Goal: Information Seeking & Learning: Learn about a topic

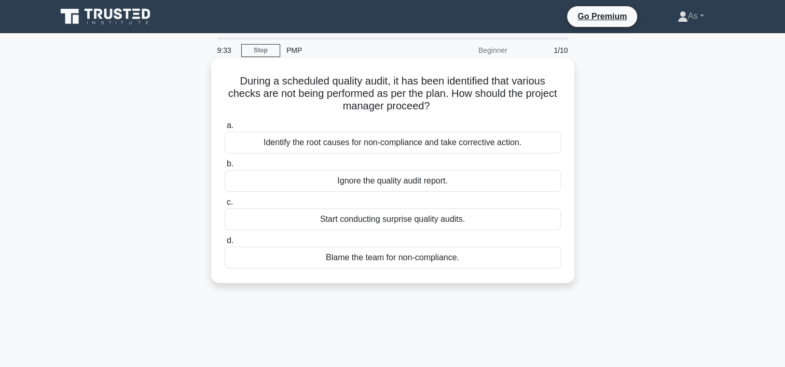
click at [533, 140] on div "Identify the root causes for non-compliance and take corrective action." at bounding box center [393, 143] width 336 height 22
click at [225, 129] on input "a. Identify the root causes for non-compliance and take corrective action." at bounding box center [225, 125] width 0 height 7
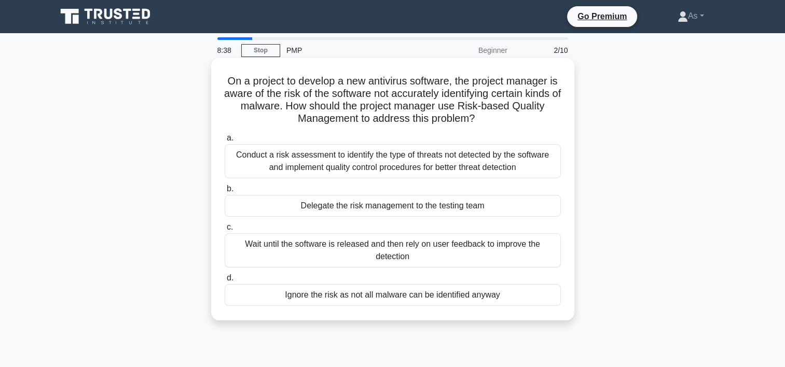
click at [534, 163] on div "Conduct a risk assessment to identify the type of threats not detected by the s…" at bounding box center [393, 161] width 336 height 34
click at [225, 142] on input "a. Conduct a risk assessment to identify the type of threats not detected by th…" at bounding box center [225, 138] width 0 height 7
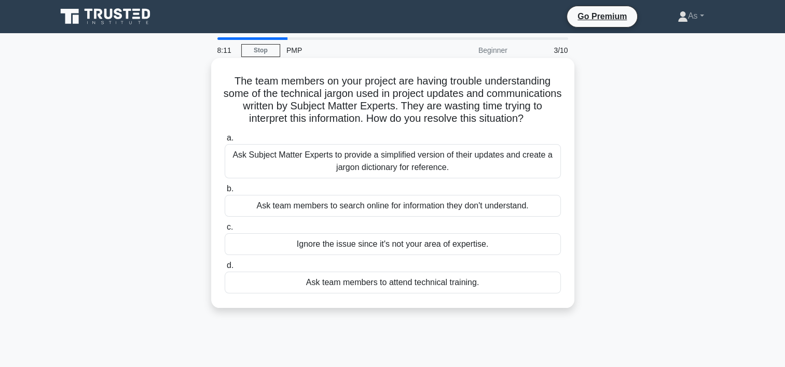
click at [492, 175] on div "Ask Subject Matter Experts to provide a simplified version of their updates and…" at bounding box center [393, 161] width 336 height 34
click at [225, 142] on input "a. Ask Subject Matter Experts to provide a simplified version of their updates …" at bounding box center [225, 138] width 0 height 7
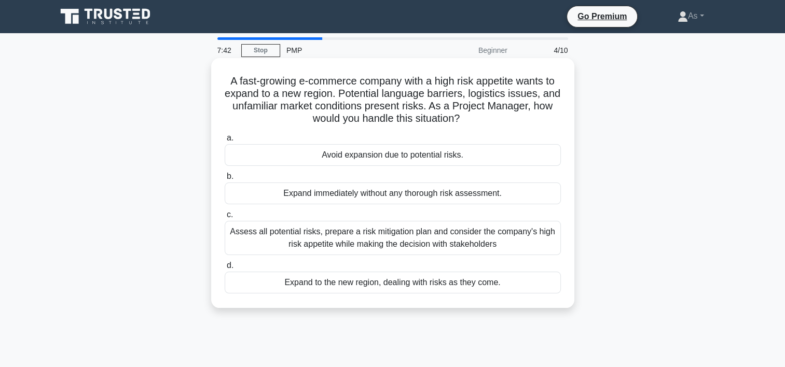
click at [547, 238] on div "Assess all potential risks, prepare a risk mitigation plan and consider the com…" at bounding box center [393, 238] width 336 height 34
click at [225, 218] on input "c. Assess all potential risks, prepare a risk mitigation plan and consider the …" at bounding box center [225, 215] width 0 height 7
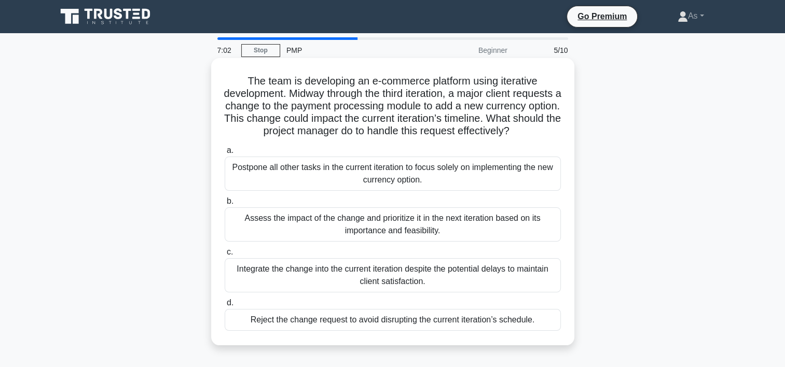
click at [537, 237] on div "Assess the impact of the change and prioritize it in the next iteration based o…" at bounding box center [393, 225] width 336 height 34
click at [225, 205] on input "b. Assess the impact of the change and prioritize it in the next iteration base…" at bounding box center [225, 201] width 0 height 7
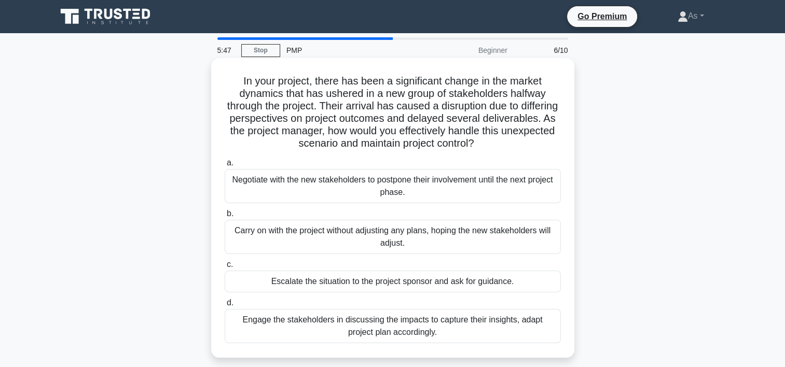
click at [529, 332] on div "Engage the stakeholders in discussing the impacts to capture their insights, ad…" at bounding box center [393, 326] width 336 height 34
click at [225, 307] on input "d. Engage the stakeholders in discussing the impacts to capture their insights,…" at bounding box center [225, 303] width 0 height 7
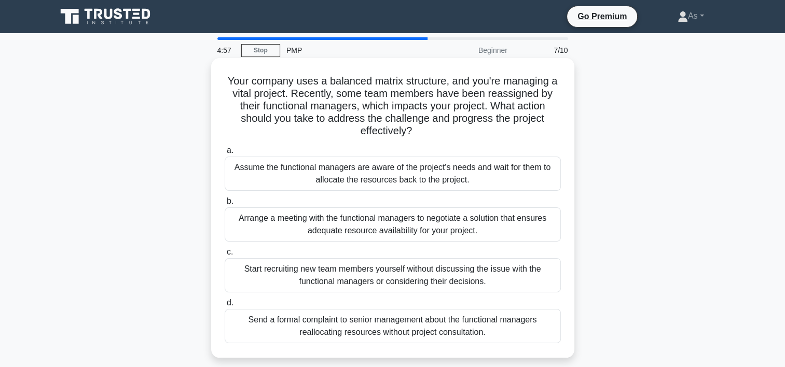
click at [543, 227] on div "Arrange a meeting with the functional managers to negotiate a solution that ens…" at bounding box center [393, 225] width 336 height 34
click at [225, 205] on input "b. Arrange a meeting with the functional managers to negotiate a solution that …" at bounding box center [225, 201] width 0 height 7
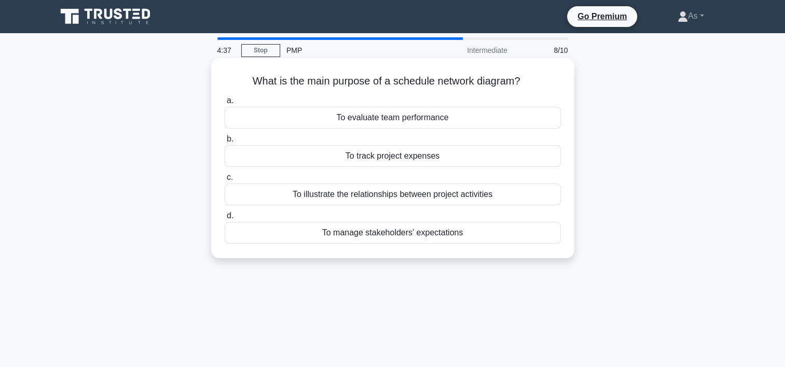
click at [545, 197] on div "To illustrate the relationships between project activities" at bounding box center [393, 195] width 336 height 22
click at [225, 181] on input "c. To illustrate the relationships between project activities" at bounding box center [225, 177] width 0 height 7
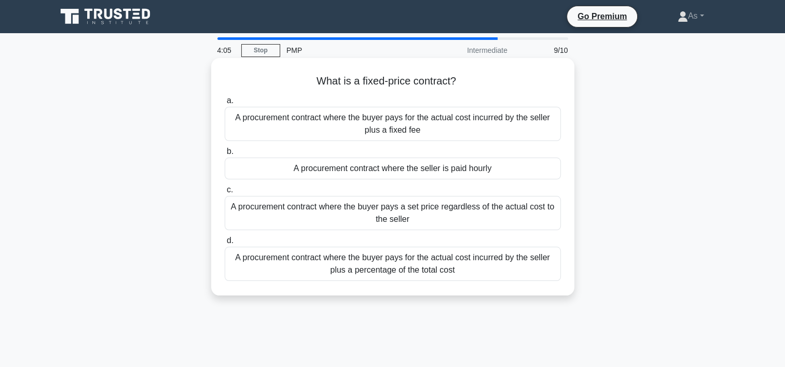
click at [542, 216] on div "A procurement contract where the buyer pays a set price regardless of the actua…" at bounding box center [393, 213] width 336 height 34
click at [225, 194] on input "c. A procurement contract where the buyer pays a set price regardless of the ac…" at bounding box center [225, 190] width 0 height 7
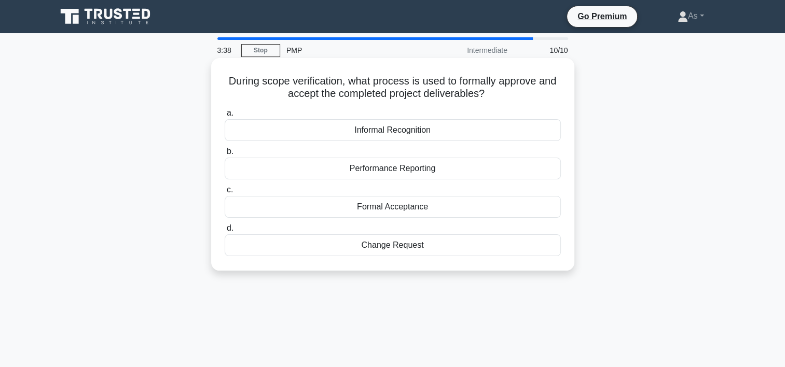
click at [489, 210] on div "Formal Acceptance" at bounding box center [393, 207] width 336 height 22
click at [225, 194] on input "c. Formal Acceptance" at bounding box center [225, 190] width 0 height 7
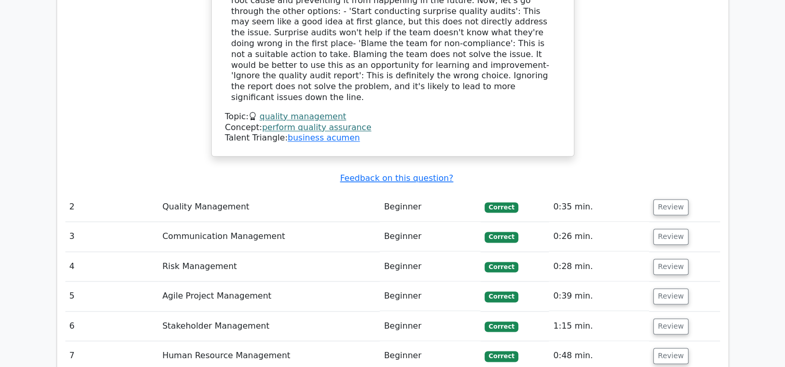
scroll to position [1330, 0]
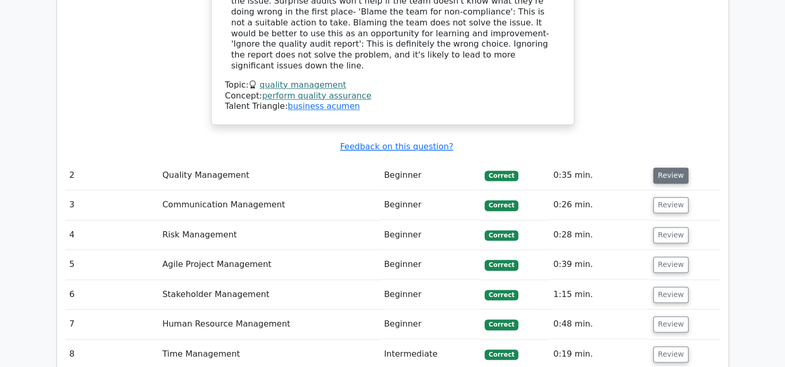
click at [665, 168] on button "Review" at bounding box center [670, 176] width 35 height 16
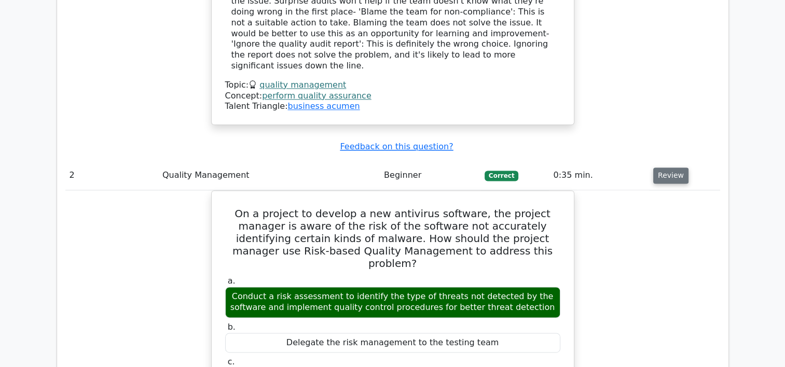
click at [665, 168] on button "Review" at bounding box center [670, 176] width 35 height 16
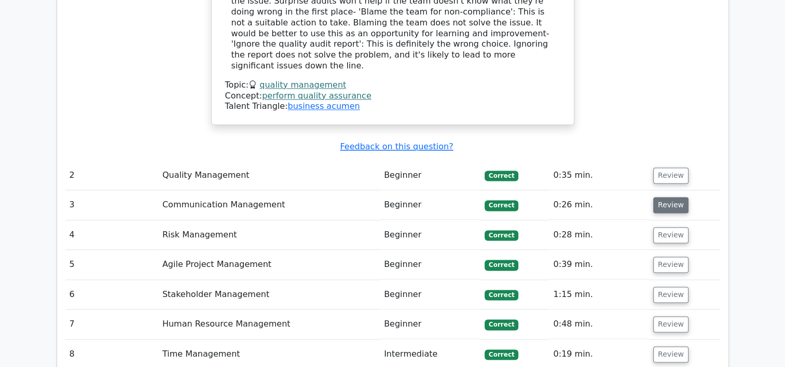
click at [666, 197] on button "Review" at bounding box center [670, 205] width 35 height 16
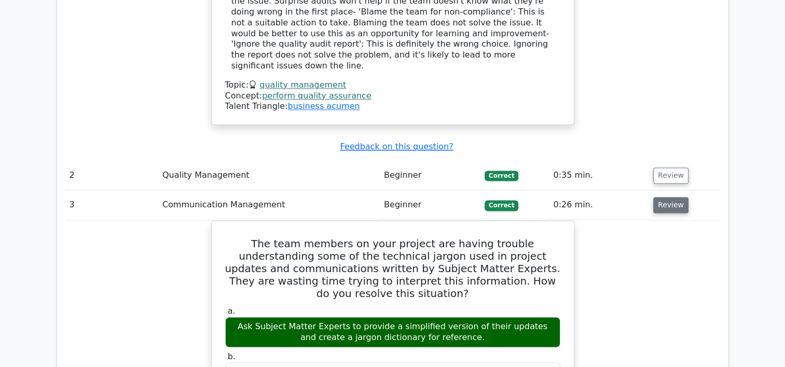
click at [666, 197] on button "Review" at bounding box center [670, 205] width 35 height 16
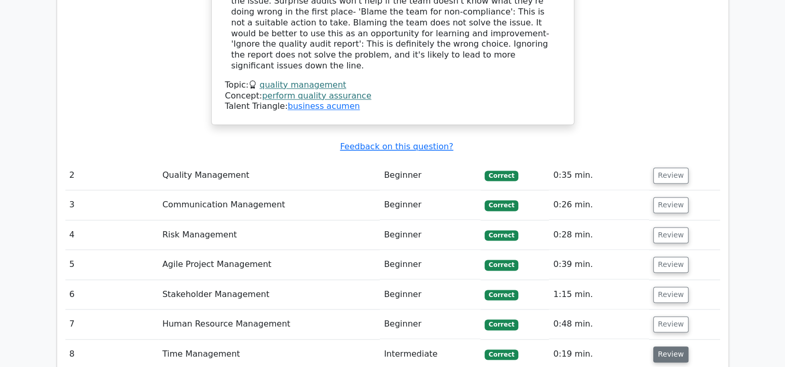
click at [670, 347] on button "Review" at bounding box center [670, 355] width 35 height 16
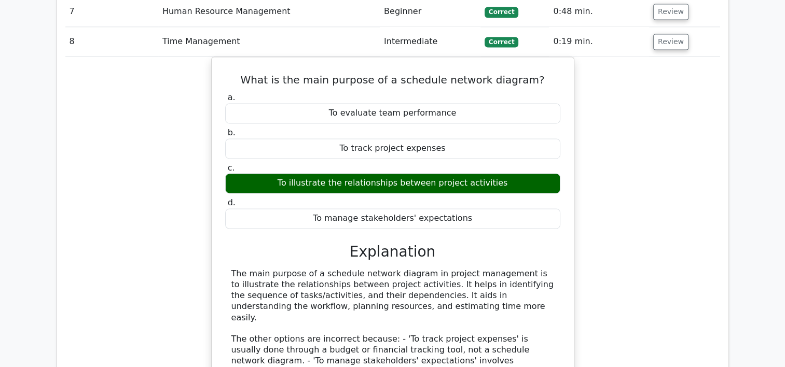
scroll to position [1648, 0]
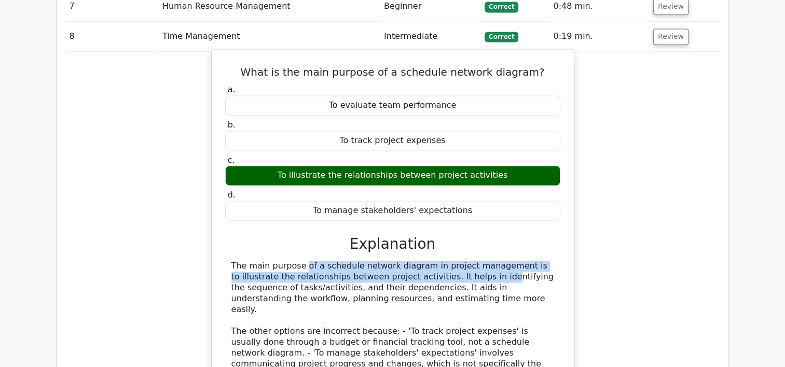
drag, startPoint x: 232, startPoint y: 189, endPoint x: 387, endPoint y: 203, distance: 155.2
click at [387, 261] on div "The main purpose of a schedule network diagram in project management is to illu…" at bounding box center [392, 336] width 323 height 151
copy div "The main purpose of a schedule network diagram in project management is to illu…"
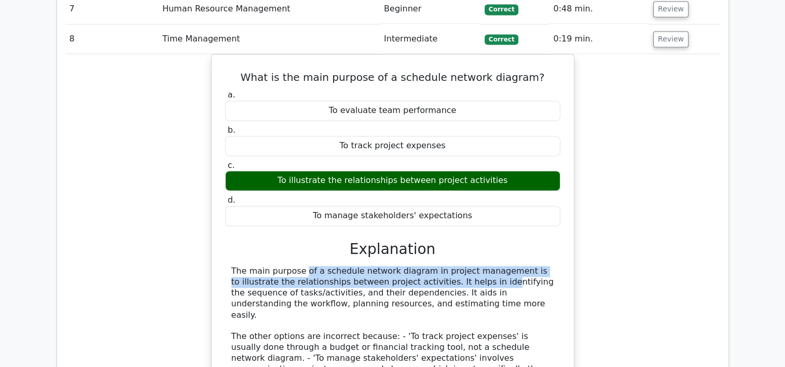
scroll to position [1985, 0]
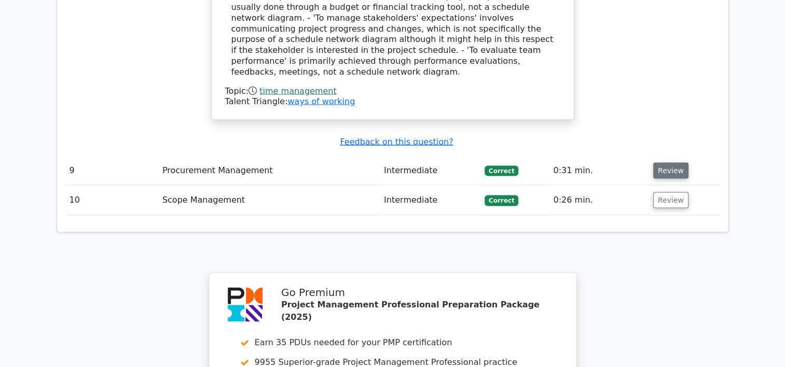
click at [668, 163] on button "Review" at bounding box center [670, 171] width 35 height 16
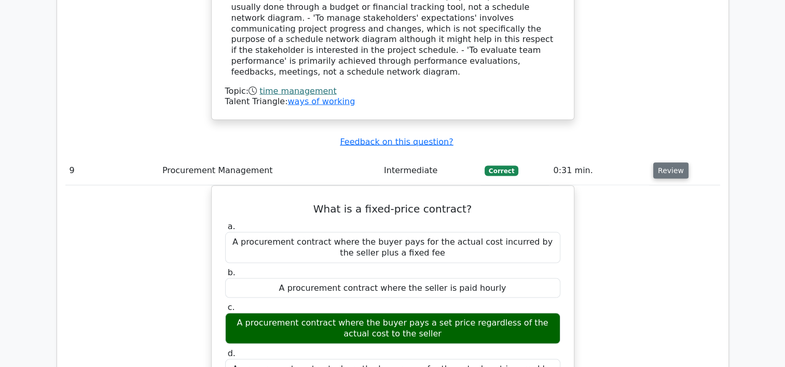
click at [668, 163] on button "Review" at bounding box center [670, 171] width 35 height 16
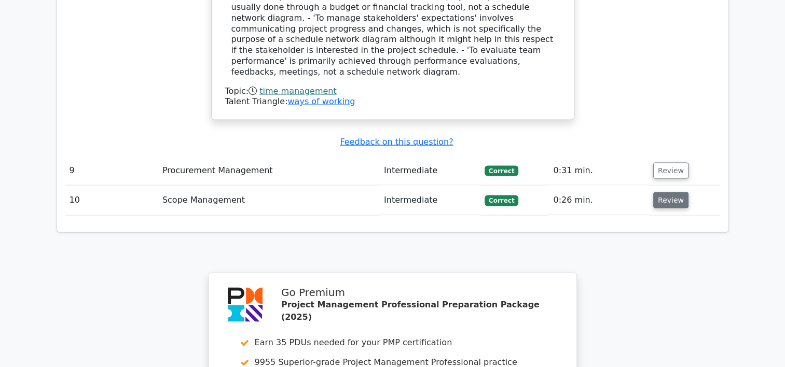
click at [668, 192] on button "Review" at bounding box center [670, 200] width 35 height 16
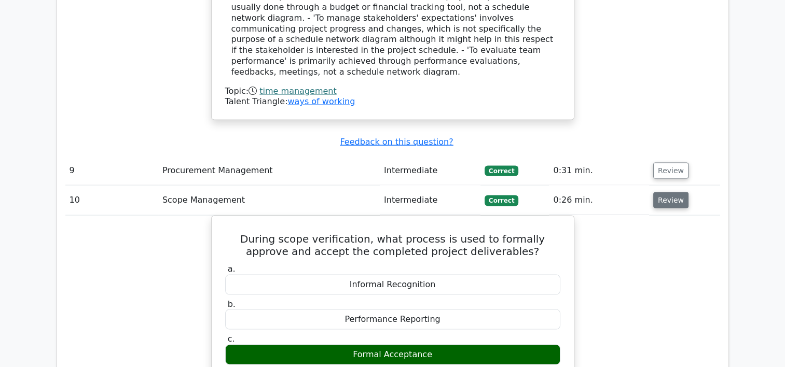
click at [668, 192] on button "Review" at bounding box center [670, 200] width 35 height 16
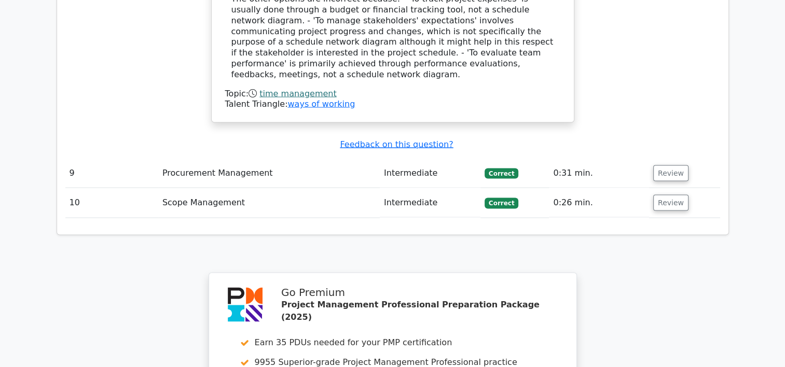
scroll to position [0, 0]
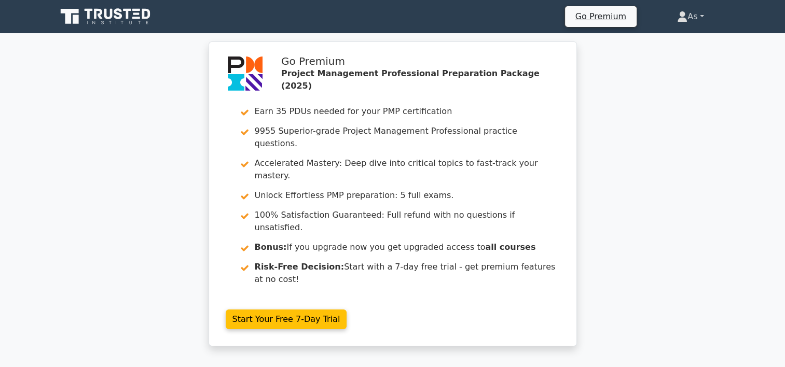
click at [699, 15] on link "As" at bounding box center [690, 16] width 76 height 21
click at [691, 34] on link "Profile" at bounding box center [694, 41] width 82 height 17
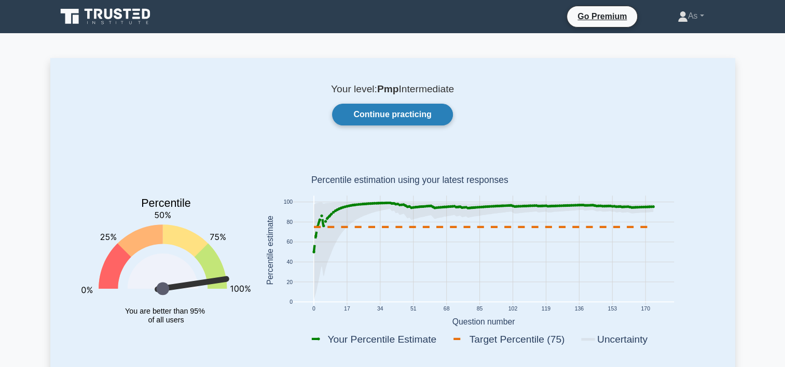
click at [394, 114] on link "Continue practicing" at bounding box center [392, 115] width 120 height 22
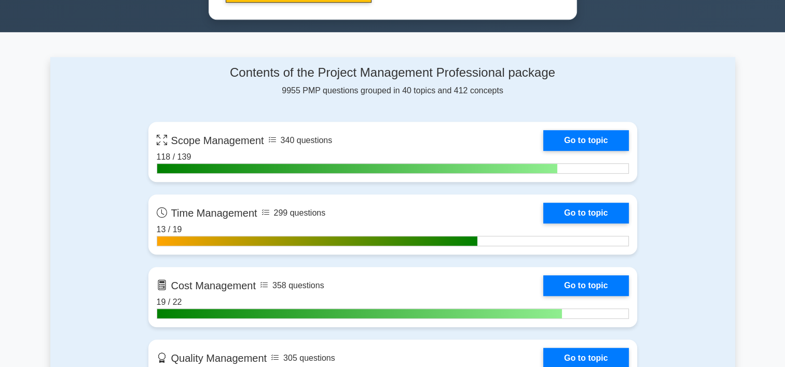
scroll to position [647, 0]
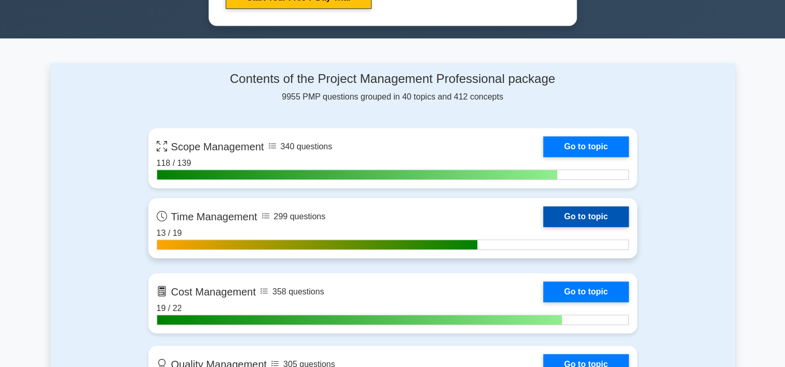
click at [543, 222] on link "Go to topic" at bounding box center [585, 216] width 85 height 21
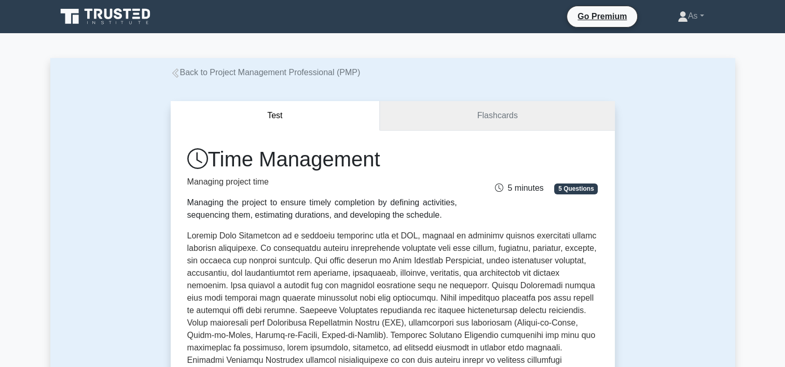
click at [514, 111] on link "Flashcards" at bounding box center [497, 116] width 234 height 30
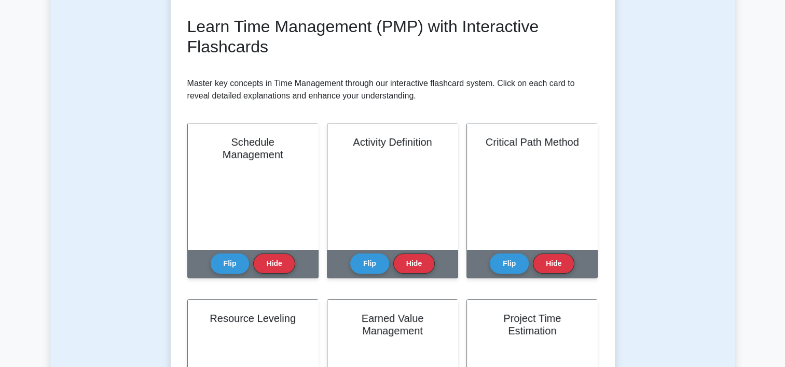
scroll to position [158, 0]
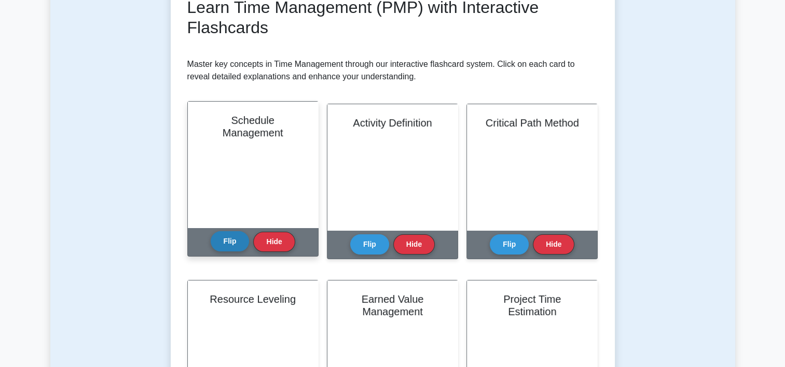
click at [228, 243] on button "Flip" at bounding box center [230, 241] width 39 height 20
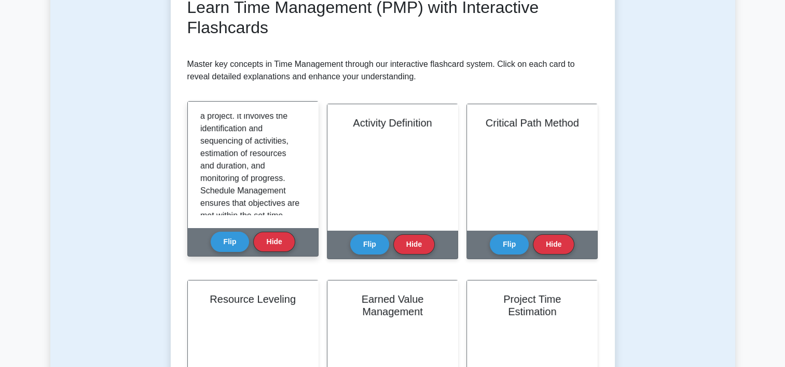
scroll to position [71, 0]
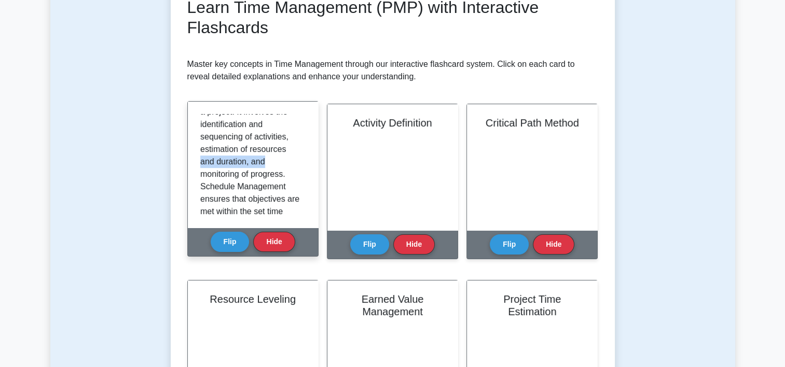
drag, startPoint x: 306, startPoint y: 150, endPoint x: 307, endPoint y: 164, distance: 14.0
click at [307, 164] on div "Schedule Management is the process of developing, maintaining, and communicatin…" at bounding box center [253, 165] width 130 height 126
drag, startPoint x: 307, startPoint y: 164, endPoint x: 293, endPoint y: 178, distance: 20.5
click at [293, 178] on p "Schedule Management is the process of developing, maintaining, and communicatin…" at bounding box center [250, 255] width 101 height 423
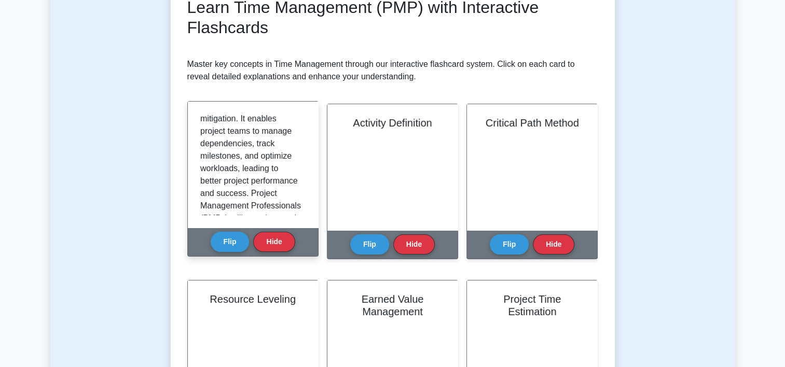
scroll to position [228, 0]
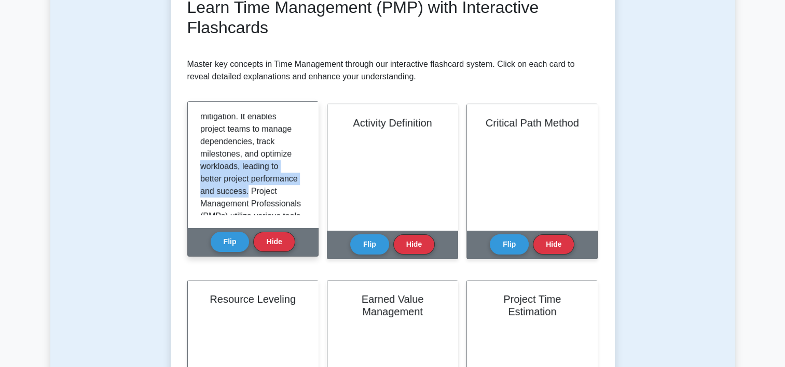
drag, startPoint x: 306, startPoint y: 188, endPoint x: 302, endPoint y: 147, distance: 41.2
click at [302, 147] on div "Schedule Management is the process of developing, maintaining, and communicatin…" at bounding box center [253, 165] width 130 height 126
drag, startPoint x: 302, startPoint y: 147, endPoint x: 299, endPoint y: 154, distance: 6.7
click at [299, 154] on div "Schedule Management is the process of developing, maintaining, and communicatin…" at bounding box center [252, 164] width 105 height 101
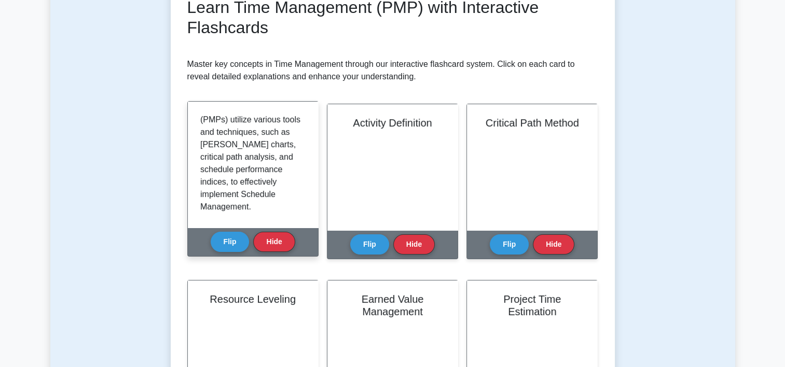
scroll to position [330, 0]
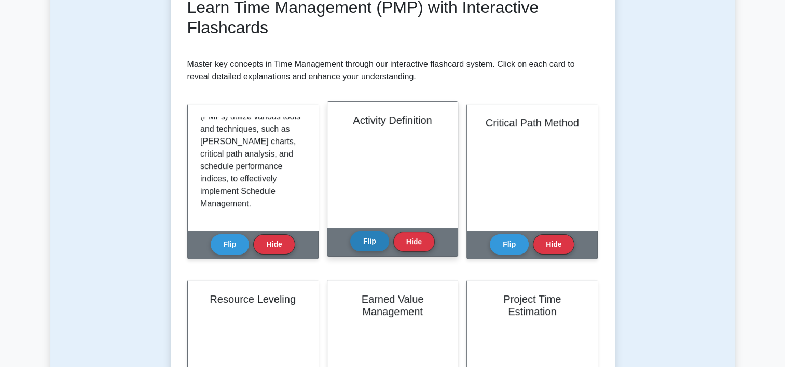
click at [372, 240] on button "Flip" at bounding box center [369, 241] width 39 height 20
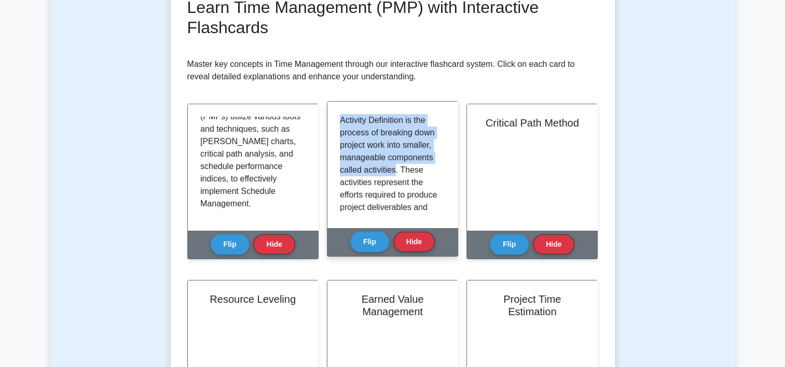
drag, startPoint x: 341, startPoint y: 122, endPoint x: 395, endPoint y: 169, distance: 71.0
click at [395, 169] on p "Activity Definition is the process of breaking down project work into smaller, …" at bounding box center [390, 313] width 101 height 398
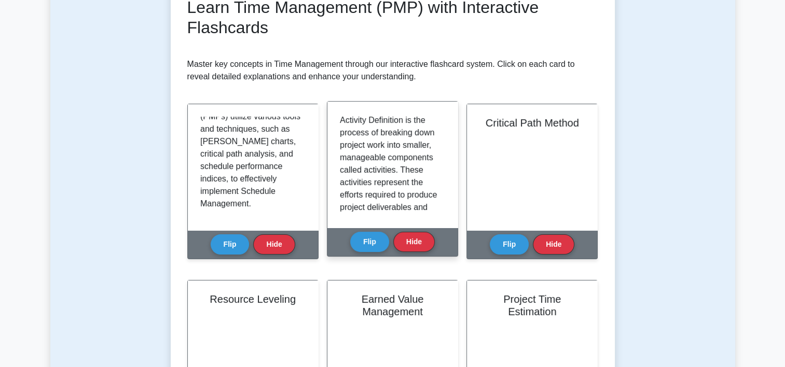
drag, startPoint x: 395, startPoint y: 169, endPoint x: 417, endPoint y: 195, distance: 34.6
click at [417, 195] on p "Activity Definition is the process of breaking down project work into smaller, …" at bounding box center [390, 313] width 101 height 398
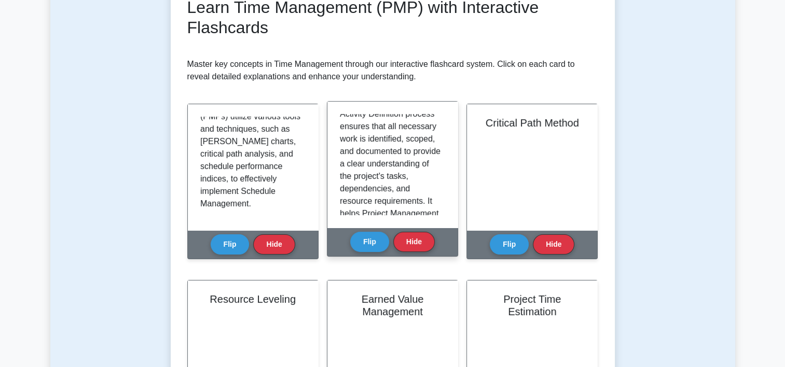
scroll to position [122, 0]
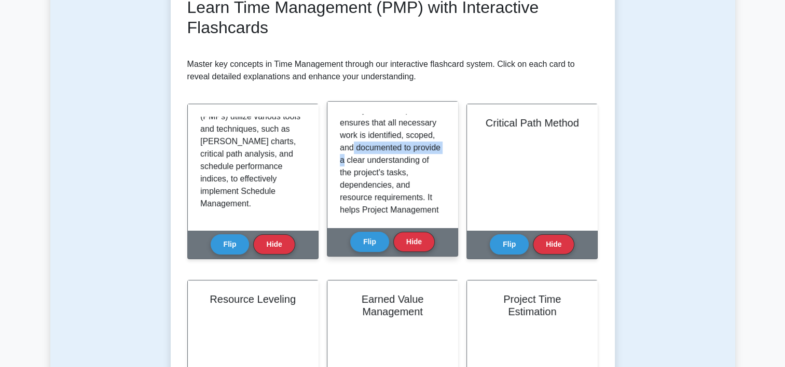
drag, startPoint x: 447, startPoint y: 162, endPoint x: 446, endPoint y: 151, distance: 10.4
click at [446, 151] on div "Activity Definition is the process of breaking down project work into smaller, …" at bounding box center [392, 165] width 130 height 126
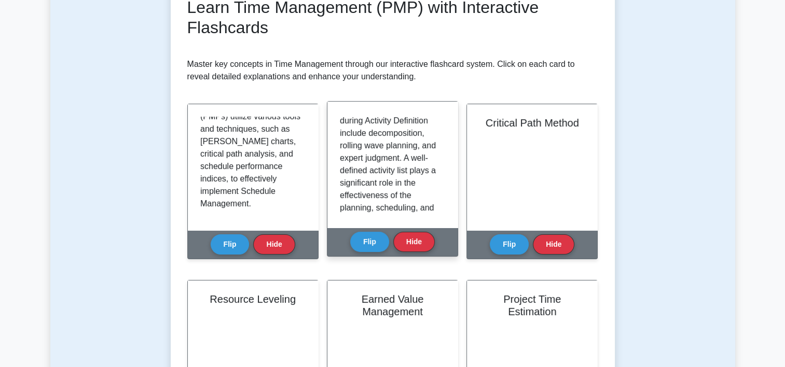
scroll to position [284, 0]
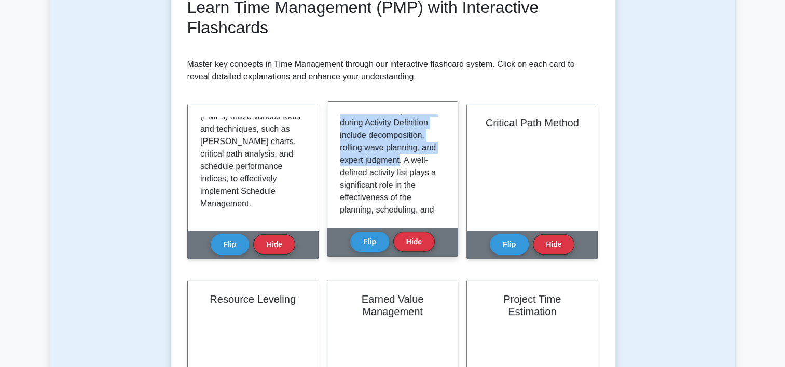
drag, startPoint x: 339, startPoint y: 135, endPoint x: 401, endPoint y: 182, distance: 77.7
click at [401, 182] on div "Activity Definition is the process of breaking down project work into smaller, …" at bounding box center [392, 165] width 130 height 126
copy p "Common techniques used during Activity Definition include decomposition, rollin…"
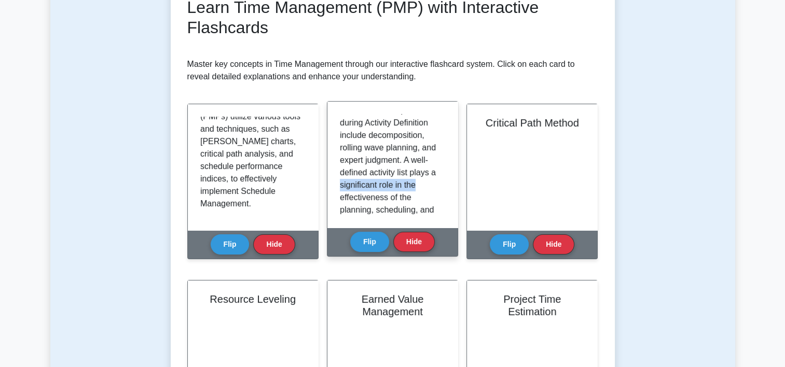
drag, startPoint x: 446, startPoint y: 200, endPoint x: 446, endPoint y: 206, distance: 6.2
click at [446, 206] on div "Activity Definition is the process of breaking down project work into smaller, …" at bounding box center [392, 165] width 130 height 126
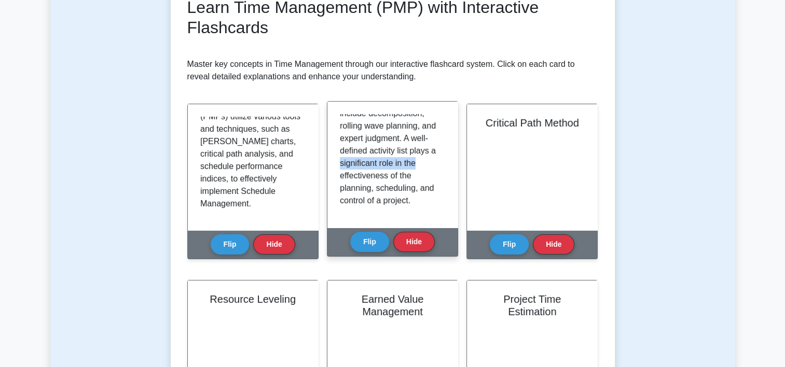
scroll to position [330, 0]
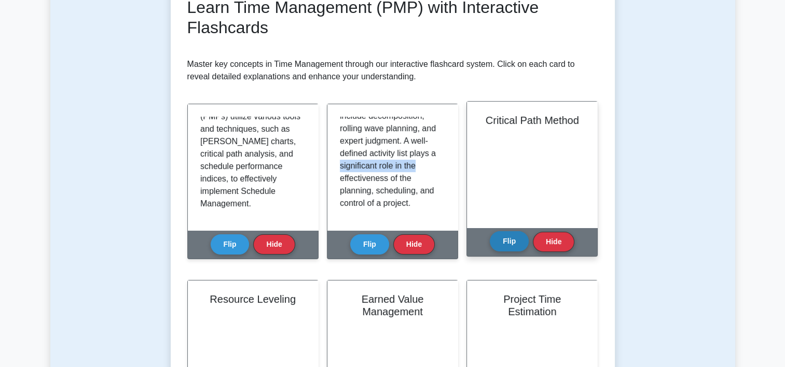
click at [523, 245] on button "Flip" at bounding box center [509, 241] width 39 height 20
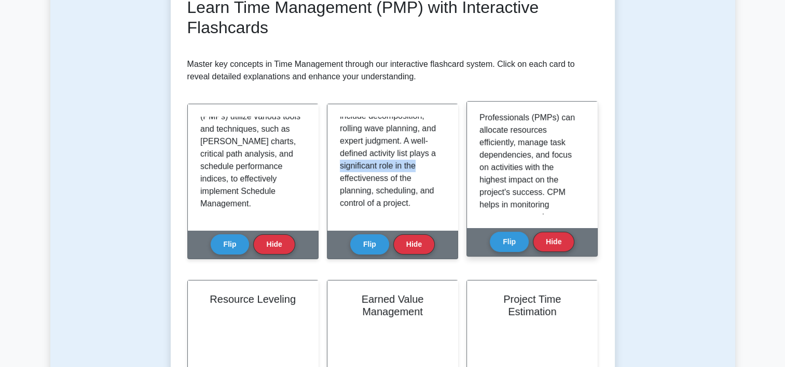
scroll to position [218, 0]
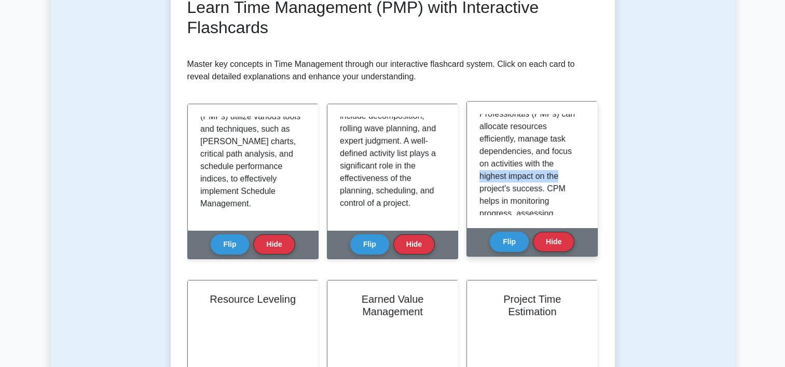
drag, startPoint x: 585, startPoint y: 180, endPoint x: 585, endPoint y: 190, distance: 9.9
click at [585, 190] on div "The Critical Path Method (CPM) is a widely used technique in project management…" at bounding box center [532, 165] width 130 height 126
drag, startPoint x: 585, startPoint y: 190, endPoint x: 593, endPoint y: 194, distance: 8.8
click at [593, 194] on div "The Critical Path Method (CPM) is a widely used technique in project management…" at bounding box center [532, 165] width 130 height 126
click at [573, 179] on p "The Critical Path Method (CPM) is a widely used technique in project management…" at bounding box center [529, 114] width 101 height 436
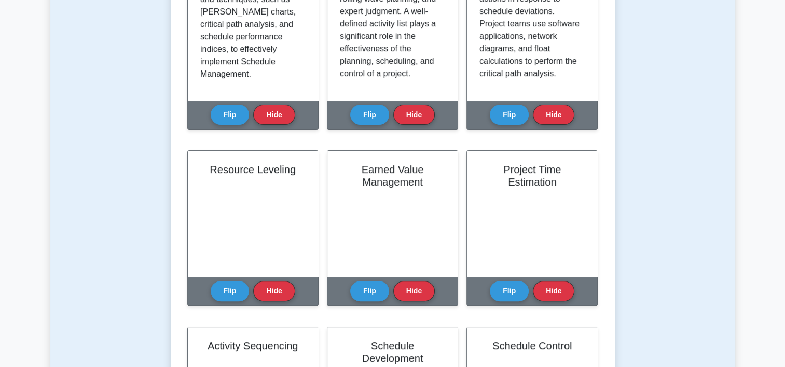
scroll to position [349, 0]
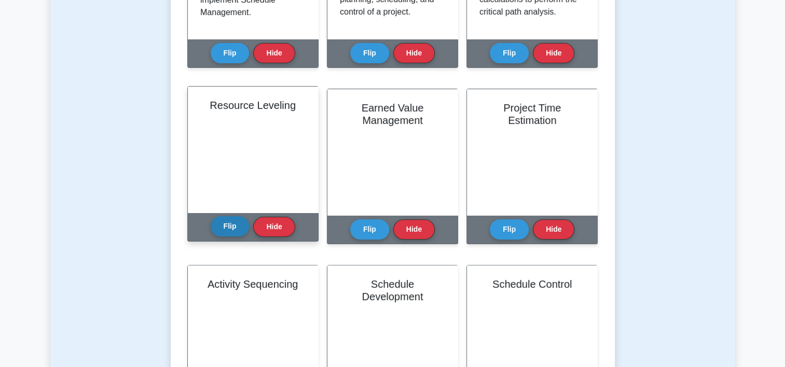
click at [241, 227] on button "Flip" at bounding box center [230, 226] width 39 height 20
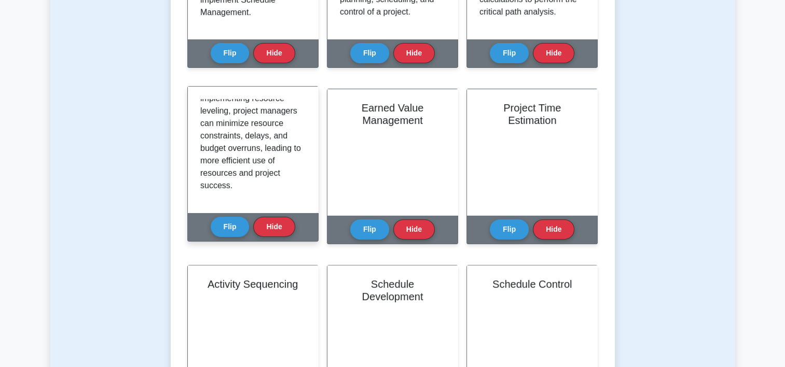
scroll to position [367, 0]
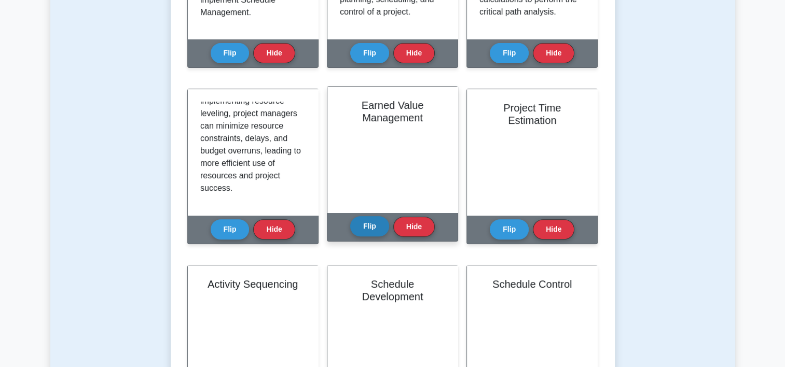
click at [372, 226] on button "Flip" at bounding box center [369, 226] width 39 height 20
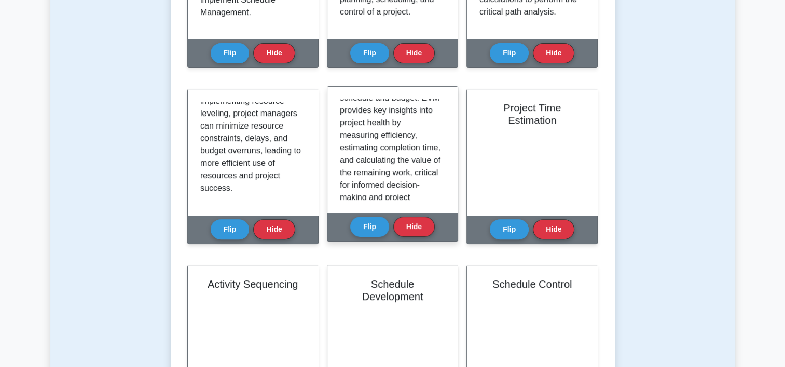
scroll to position [308, 0]
drag, startPoint x: 446, startPoint y: 184, endPoint x: 445, endPoint y: 196, distance: 12.5
click at [445, 196] on div "Earned Value Management (EVM) is a performance measurement technique that integ…" at bounding box center [392, 150] width 130 height 126
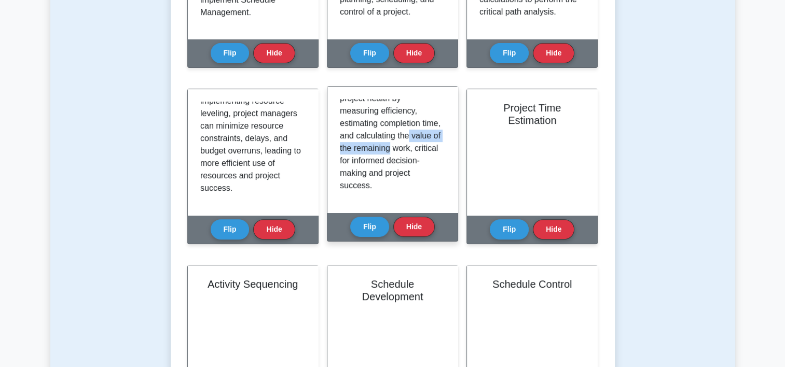
scroll to position [355, 0]
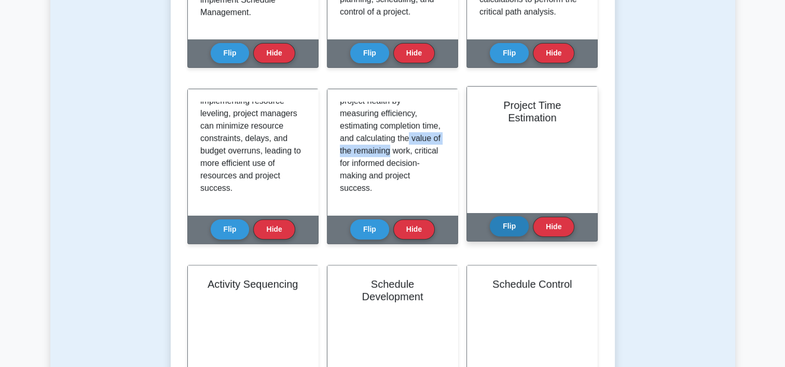
click at [516, 228] on button "Flip" at bounding box center [509, 226] width 39 height 20
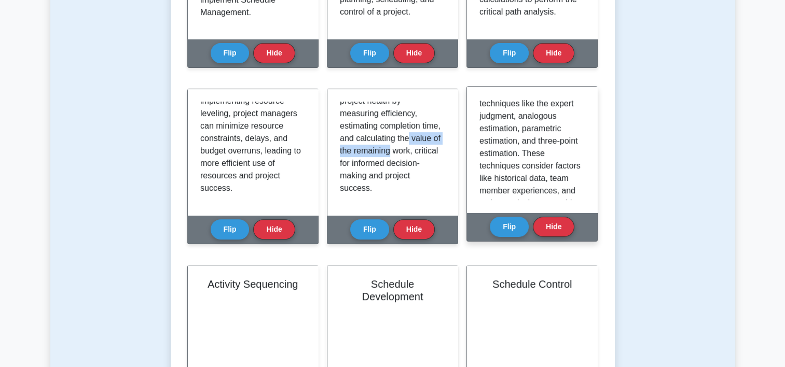
scroll to position [206, 0]
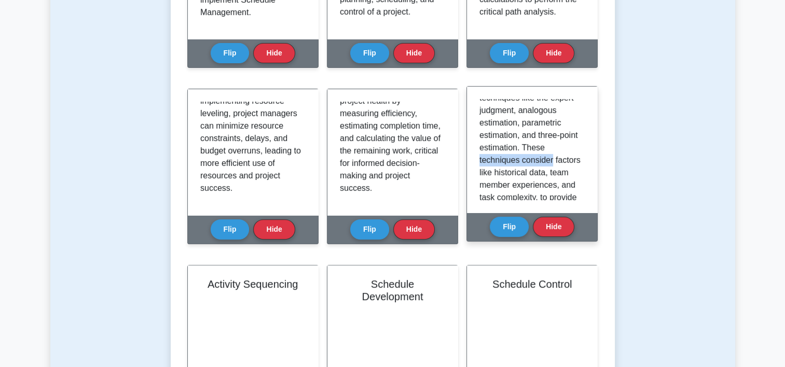
drag, startPoint x: 585, startPoint y: 164, endPoint x: 585, endPoint y: 175, distance: 11.4
click at [585, 175] on div "Project Time Estimation refers to the process of determining the approximate am…" at bounding box center [532, 150] width 130 height 126
drag, startPoint x: 585, startPoint y: 175, endPoint x: 570, endPoint y: 189, distance: 20.6
click at [570, 189] on p "Project Time Estimation refers to the process of determining the approximate am…" at bounding box center [529, 104] width 101 height 423
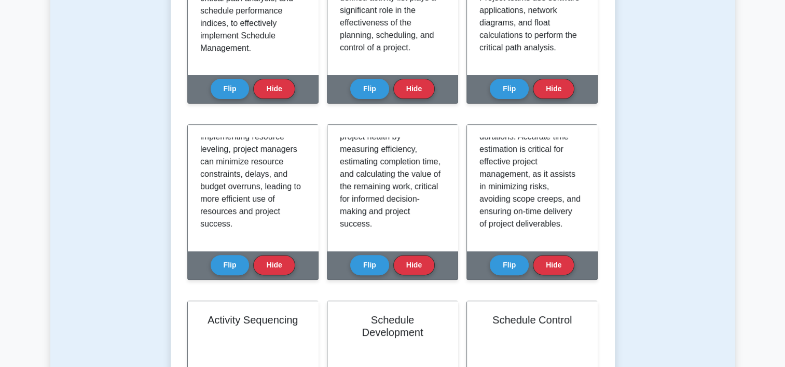
scroll to position [314, 0]
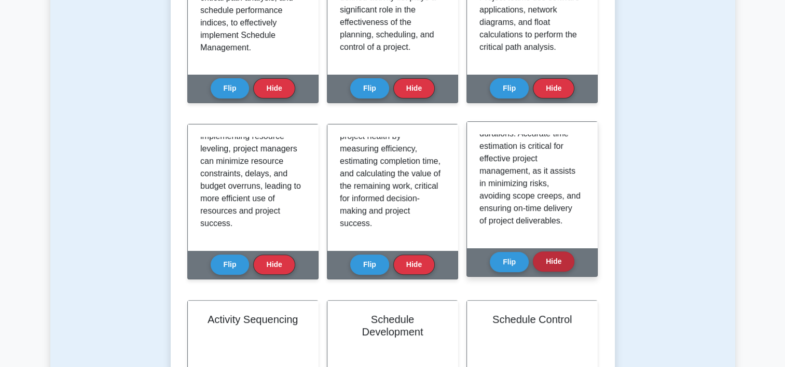
click at [563, 264] on button "Hide" at bounding box center [554, 262] width 42 height 20
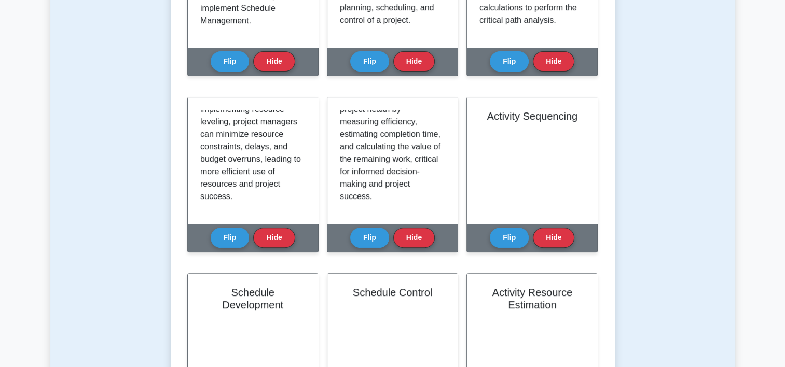
scroll to position [345, 0]
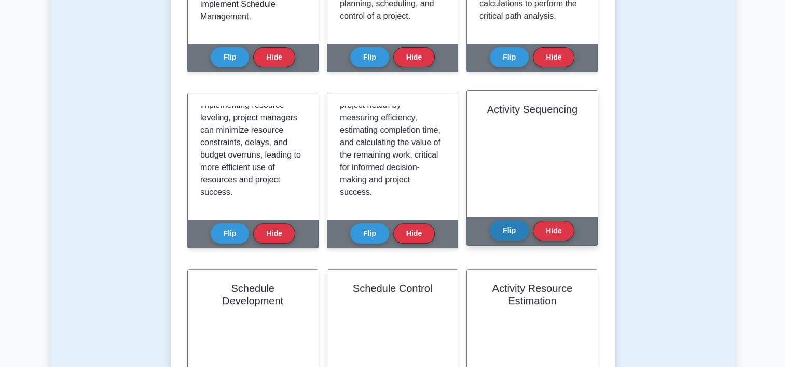
click at [513, 237] on button "Flip" at bounding box center [509, 230] width 39 height 20
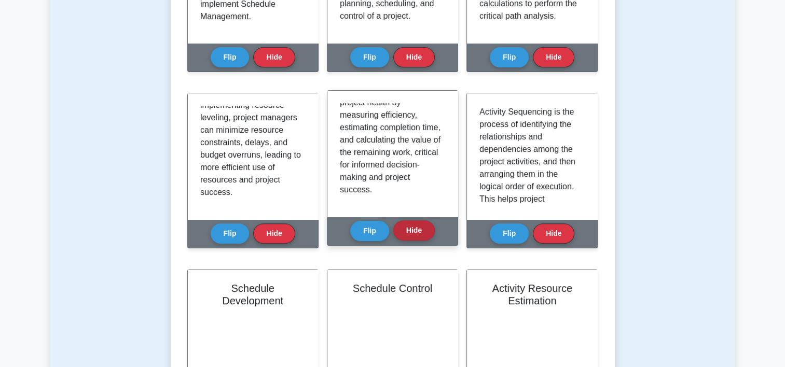
click at [413, 230] on button "Hide" at bounding box center [414, 230] width 42 height 20
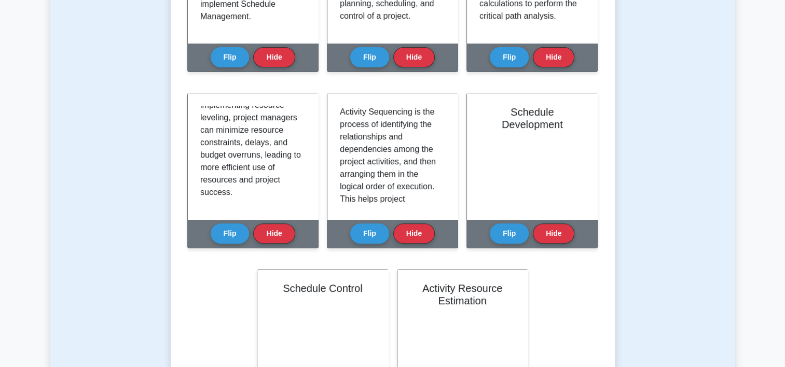
click at [413, 230] on button "Hide" at bounding box center [414, 234] width 42 height 20
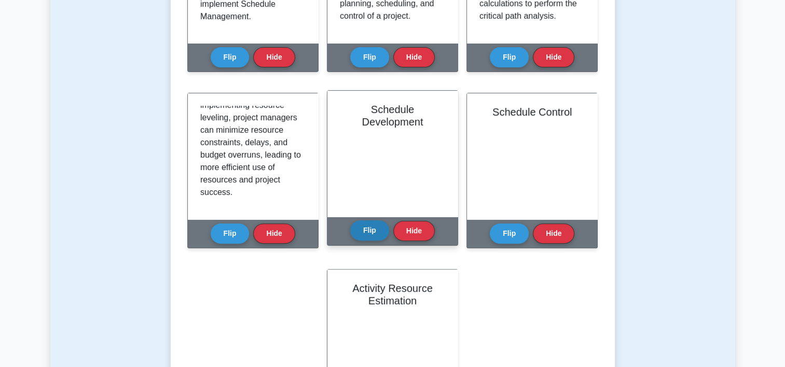
click at [368, 240] on button "Flip" at bounding box center [369, 230] width 39 height 20
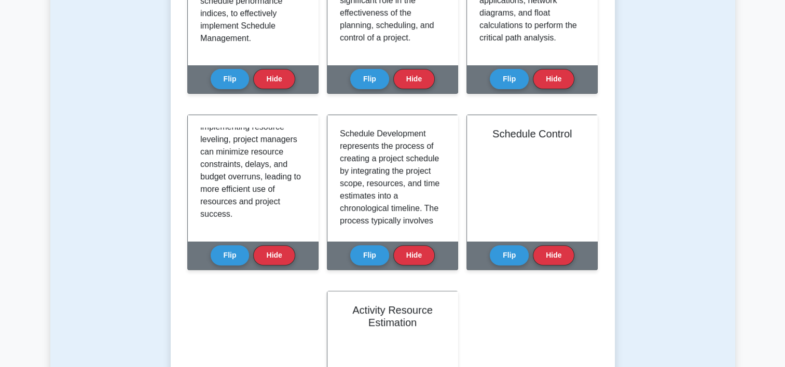
scroll to position [327, 0]
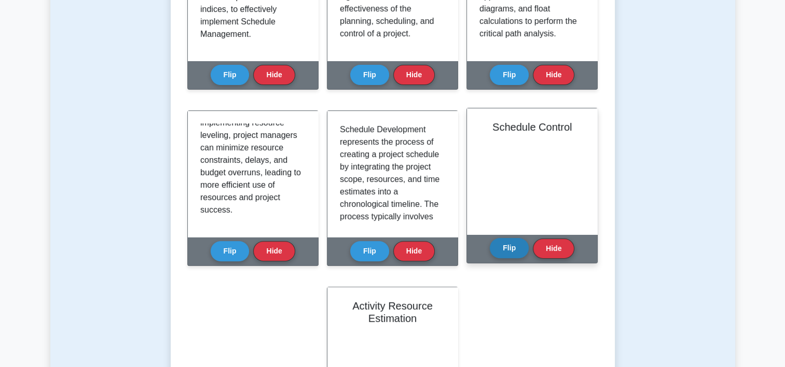
click at [508, 251] on button "Flip" at bounding box center [509, 248] width 39 height 20
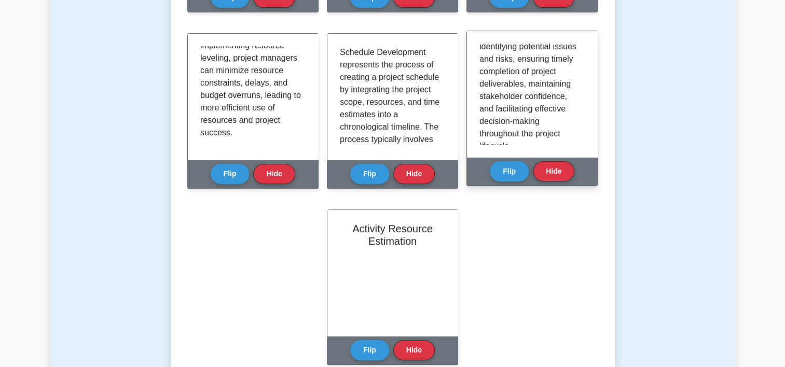
scroll to position [392, 0]
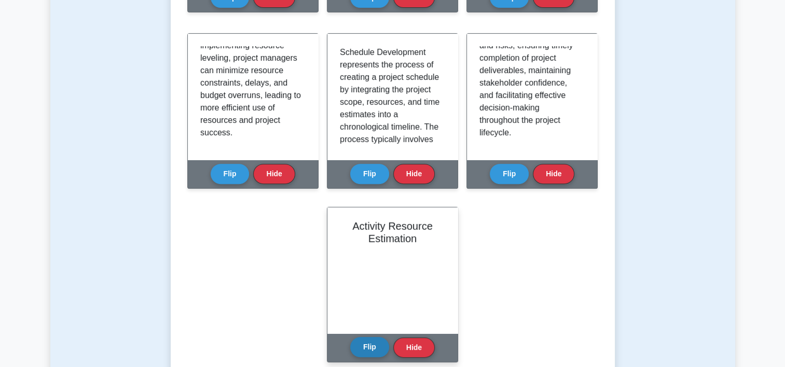
click at [384, 344] on button "Flip" at bounding box center [369, 347] width 39 height 20
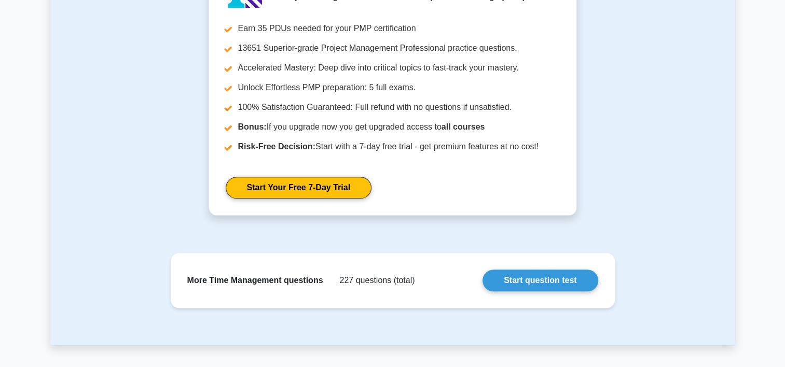
scroll to position [878, 0]
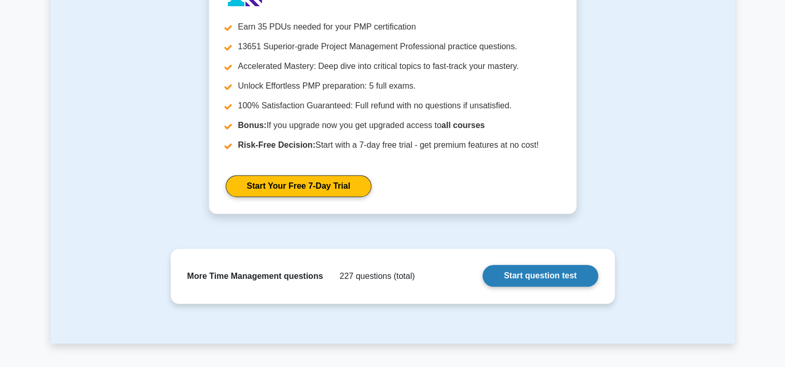
click at [539, 273] on link "Start question test" at bounding box center [539, 276] width 115 height 22
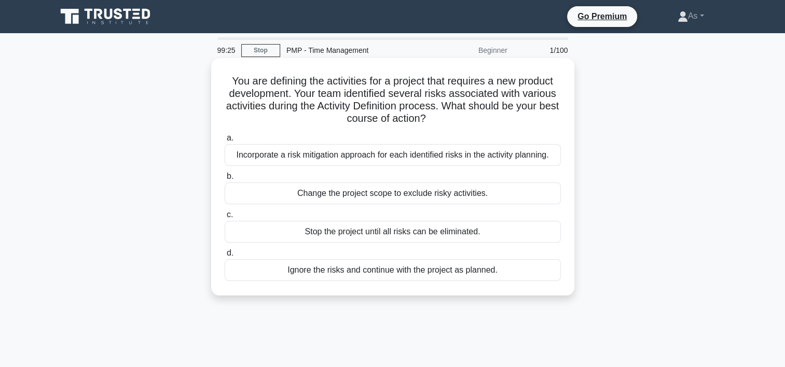
click at [527, 155] on div "Incorporate a risk mitigation approach for each identified risks in the activit…" at bounding box center [393, 155] width 336 height 22
click at [225, 142] on input "a. Incorporate a risk mitigation approach for each identified risks in the acti…" at bounding box center [225, 138] width 0 height 7
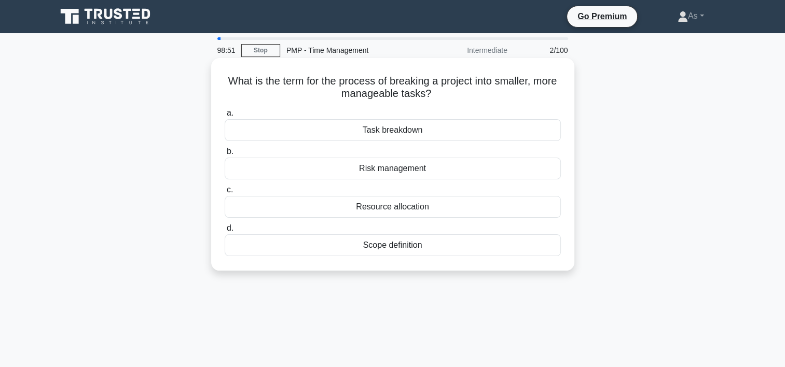
click at [549, 134] on div "Task breakdown" at bounding box center [393, 130] width 336 height 22
click at [225, 117] on input "a. Task breakdown" at bounding box center [225, 113] width 0 height 7
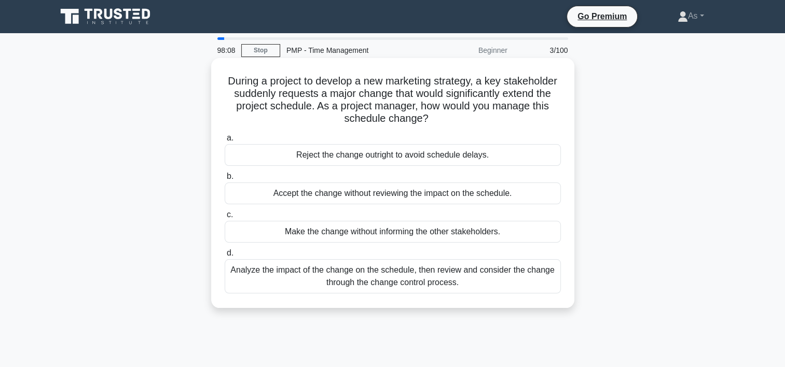
click at [510, 278] on div "Analyze the impact of the change on the schedule, then review and consider the …" at bounding box center [393, 276] width 336 height 34
click at [225, 257] on input "d. Analyze the impact of the change on the schedule, then review and consider t…" at bounding box center [225, 253] width 0 height 7
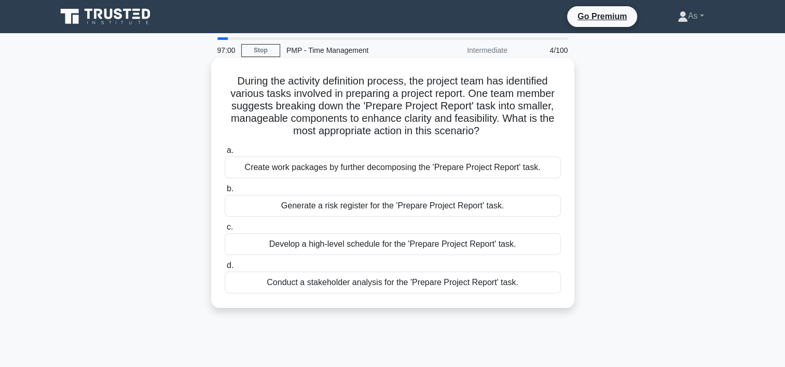
click at [513, 167] on div "Create work packages by further decomposing the 'Prepare Project Report' task." at bounding box center [393, 168] width 336 height 22
click at [225, 154] on input "a. Create work packages by further decomposing the 'Prepare Project Report' tas…" at bounding box center [225, 150] width 0 height 7
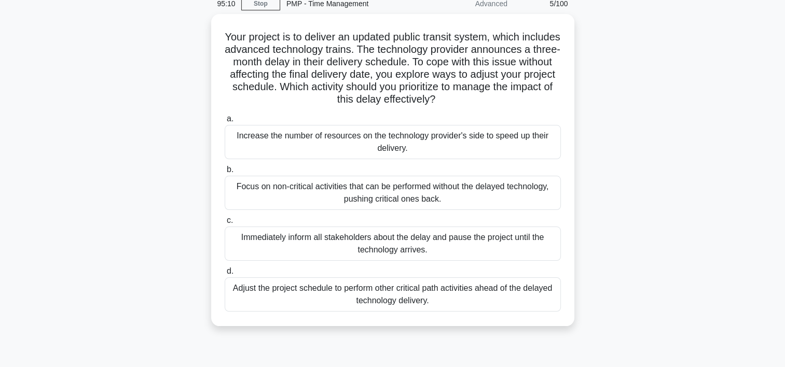
scroll to position [42, 0]
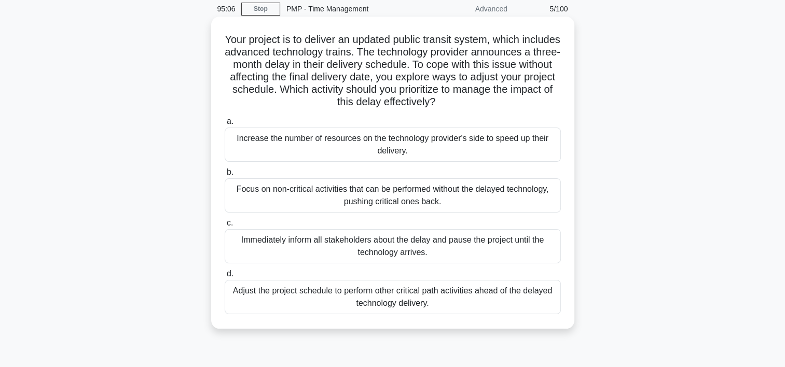
click at [543, 299] on div "Adjust the project schedule to perform other critical path activities ahead of …" at bounding box center [393, 297] width 336 height 34
click at [225, 278] on input "d. Adjust the project schedule to perform other critical path activities ahead …" at bounding box center [225, 274] width 0 height 7
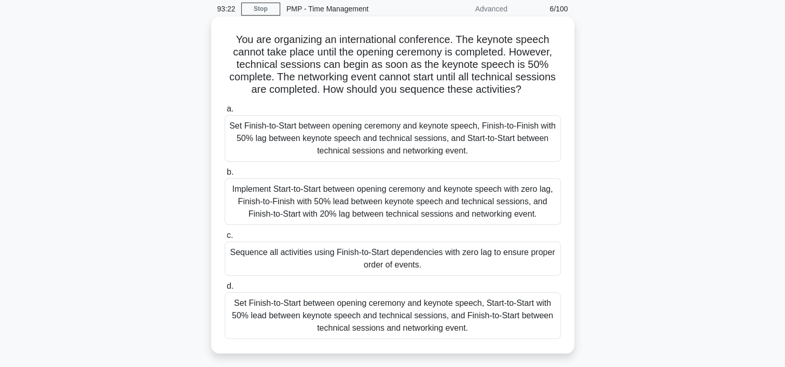
click at [546, 312] on div "Set Finish-to-Start between opening ceremony and keynote speech, Start-to-Start…" at bounding box center [393, 316] width 336 height 47
click at [225, 290] on input "d. Set Finish-to-Start between opening ceremony and keynote speech, Start-to-St…" at bounding box center [225, 286] width 0 height 7
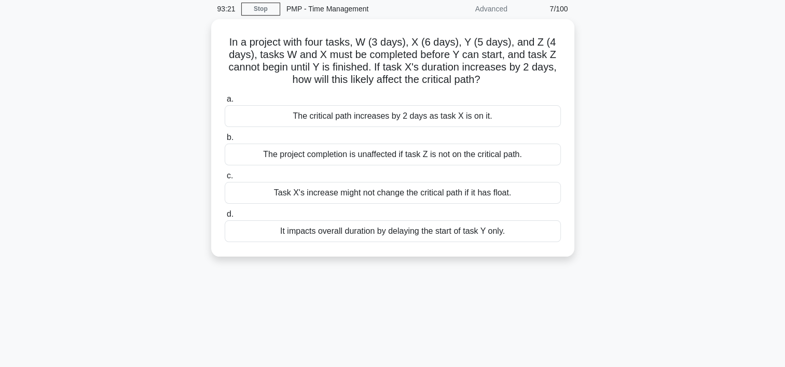
scroll to position [0, 0]
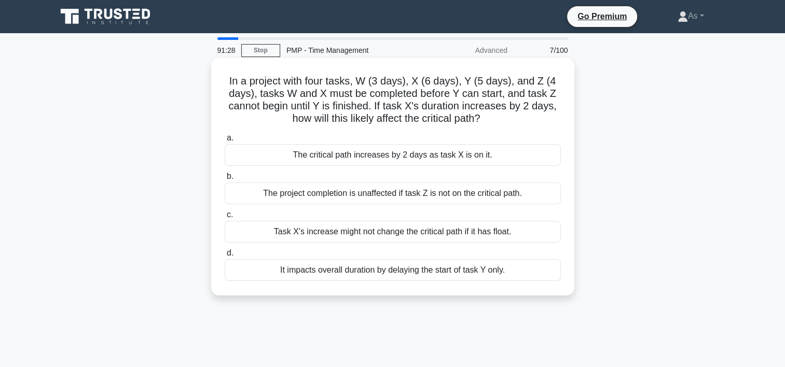
click at [510, 154] on div "The critical path increases by 2 days as task X is on it." at bounding box center [393, 155] width 336 height 22
click at [225, 142] on input "a. The critical path increases by 2 days as task X is on it." at bounding box center [225, 138] width 0 height 7
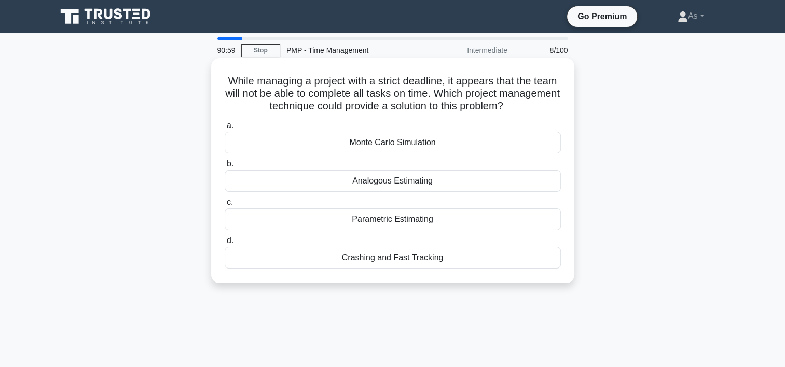
click at [467, 257] on div "Crashing and Fast Tracking" at bounding box center [393, 258] width 336 height 22
click at [225, 244] on input "d. Crashing and Fast Tracking" at bounding box center [225, 241] width 0 height 7
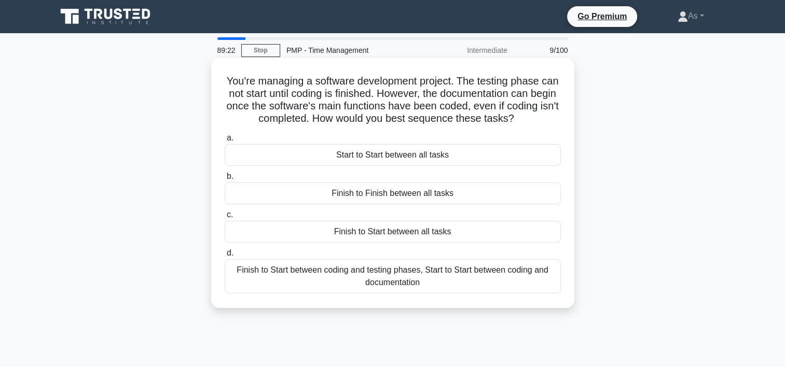
click at [451, 280] on div "Finish to Start between coding and testing phases, Start to Start between codin…" at bounding box center [393, 276] width 336 height 34
click at [225, 257] on input "d. Finish to Start between coding and testing phases, Start to Start between co…" at bounding box center [225, 253] width 0 height 7
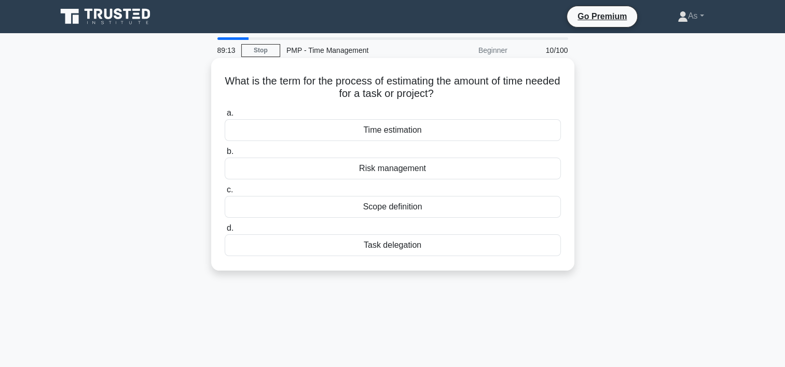
click at [432, 133] on div "Time estimation" at bounding box center [393, 130] width 336 height 22
click at [225, 117] on input "a. Time estimation" at bounding box center [225, 113] width 0 height 7
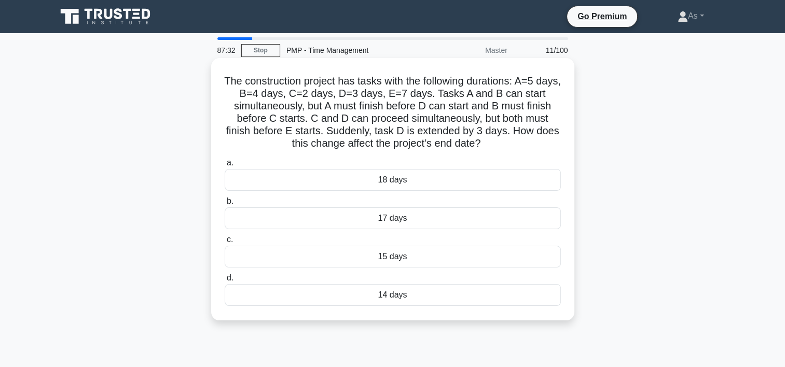
click at [517, 174] on div "18 days" at bounding box center [393, 180] width 336 height 22
click at [225, 167] on input "a. 18 days" at bounding box center [225, 163] width 0 height 7
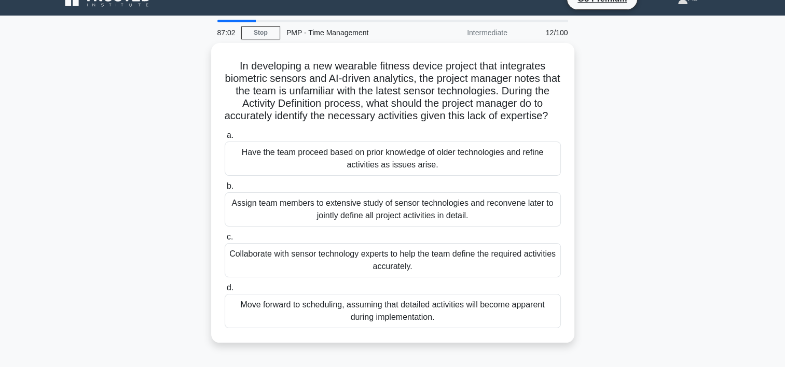
scroll to position [19, 0]
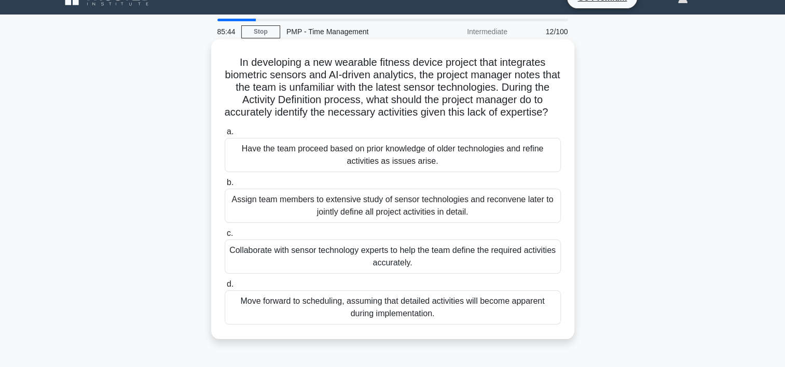
click at [461, 223] on div "Assign team members to extensive study of sensor technologies and reconvene lat…" at bounding box center [393, 206] width 336 height 34
click at [225, 186] on input "b. Assign team members to extensive study of sensor technologies and reconvene …" at bounding box center [225, 183] width 0 height 7
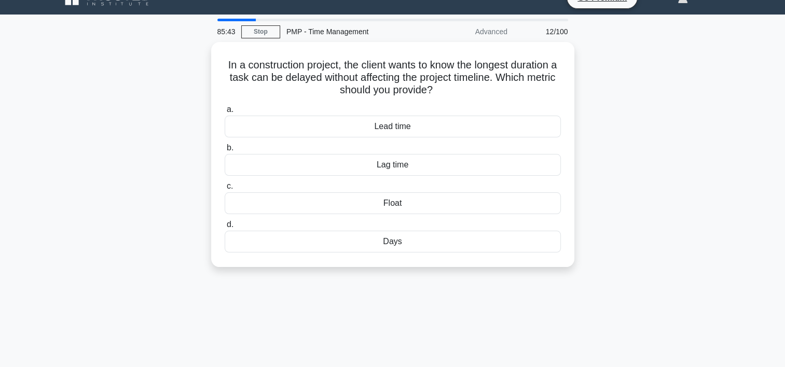
scroll to position [0, 0]
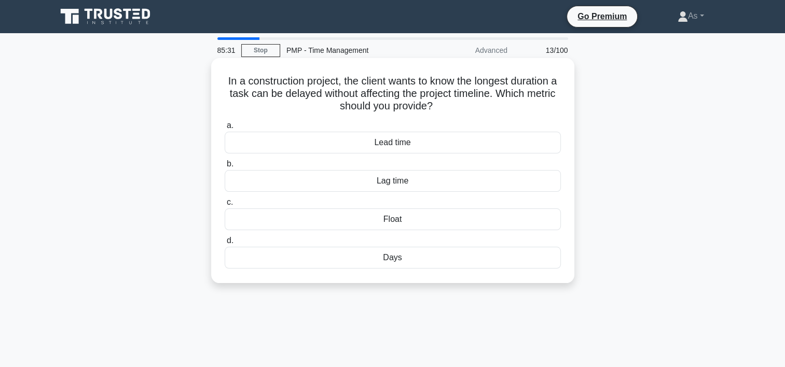
click at [553, 216] on div "Float" at bounding box center [393, 220] width 336 height 22
click at [225, 206] on input "c. Float" at bounding box center [225, 202] width 0 height 7
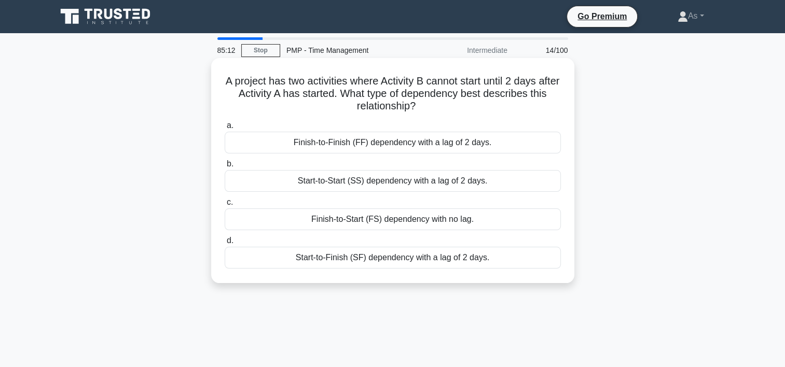
click at [528, 184] on div "Start-to-Start (SS) dependency with a lag of 2 days." at bounding box center [393, 181] width 336 height 22
click at [225, 168] on input "b. Start-to-Start (SS) dependency with a lag of 2 days." at bounding box center [225, 164] width 0 height 7
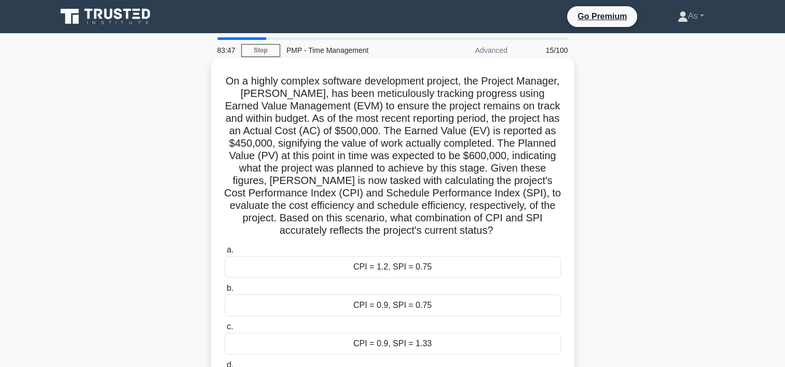
click at [439, 308] on div "CPI = 0.9, SPI = 0.75" at bounding box center [393, 306] width 336 height 22
click at [225, 292] on input "b. CPI = 0.9, SPI = 0.75" at bounding box center [225, 288] width 0 height 7
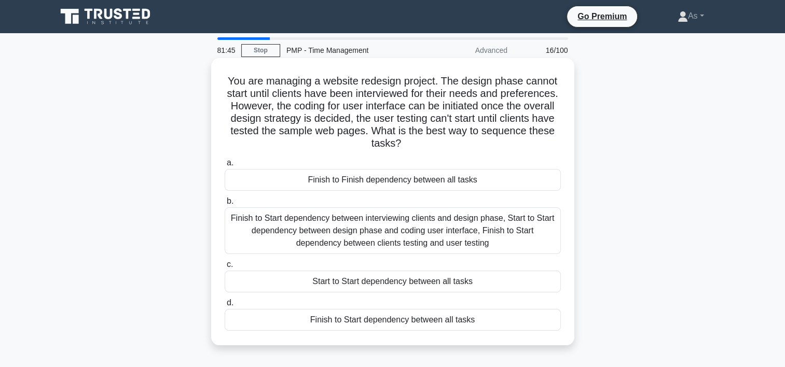
click at [521, 235] on div "Finish to Start dependency between interviewing clients and design phase, Start…" at bounding box center [393, 231] width 336 height 47
click at [225, 205] on input "b. Finish to Start dependency between interviewing clients and design phase, St…" at bounding box center [225, 201] width 0 height 7
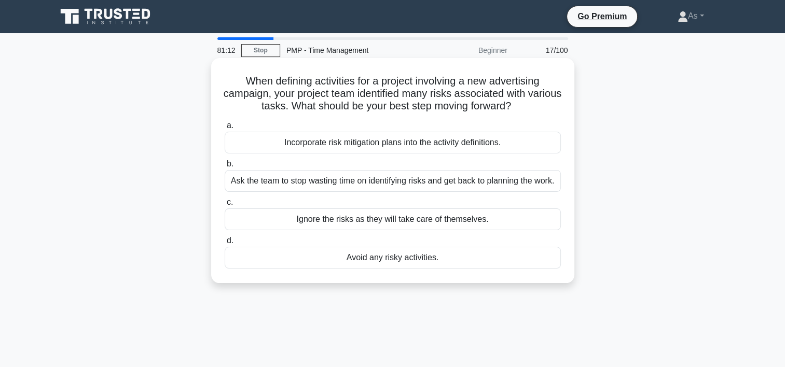
click at [517, 142] on div "Incorporate risk mitigation plans into the activity definitions." at bounding box center [393, 143] width 336 height 22
click at [225, 129] on input "a. Incorporate risk mitigation plans into the activity definitions." at bounding box center [225, 125] width 0 height 7
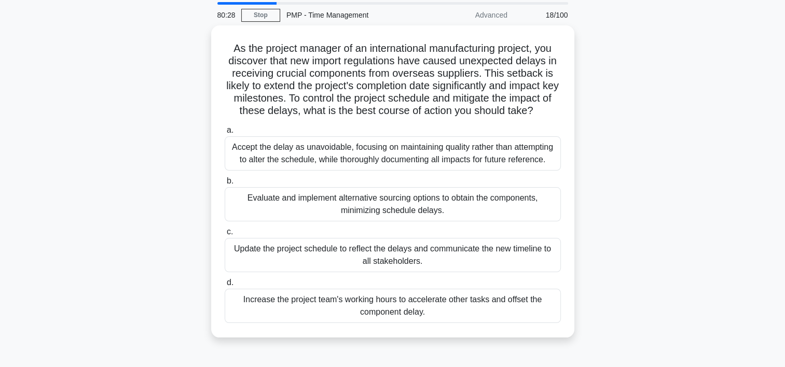
scroll to position [42, 0]
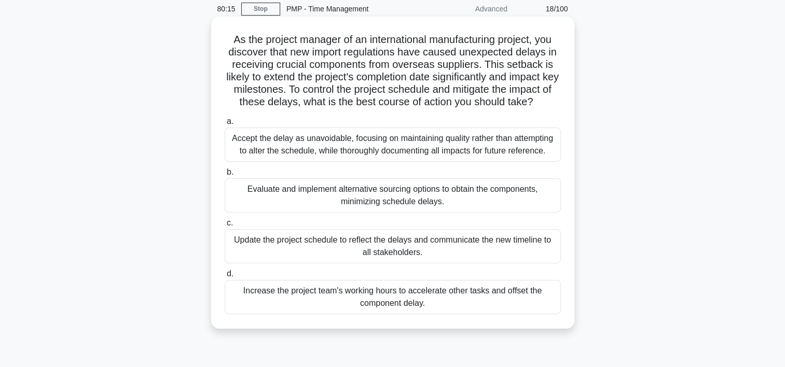
click at [480, 201] on div "Evaluate and implement alternative sourcing options to obtain the components, m…" at bounding box center [393, 195] width 336 height 34
click at [225, 176] on input "b. Evaluate and implement alternative sourcing options to obtain the components…" at bounding box center [225, 172] width 0 height 7
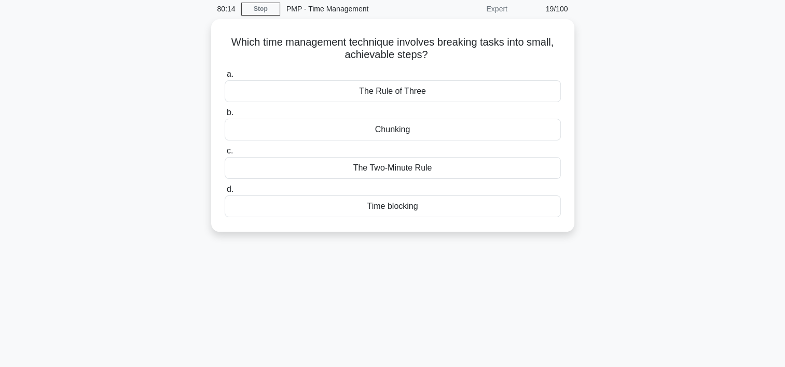
scroll to position [0, 0]
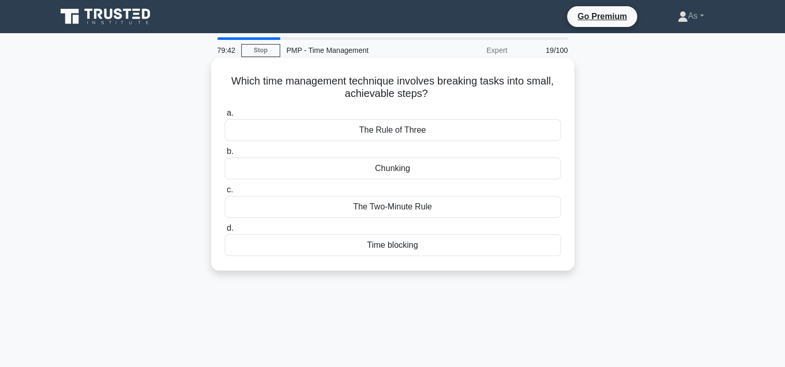
click at [473, 174] on div "Chunking" at bounding box center [393, 169] width 336 height 22
click at [225, 155] on input "b. Chunking" at bounding box center [225, 151] width 0 height 7
click at [459, 212] on div "Time blocking" at bounding box center [393, 207] width 336 height 22
click at [225, 194] on input "c. Time blocking" at bounding box center [225, 190] width 0 height 7
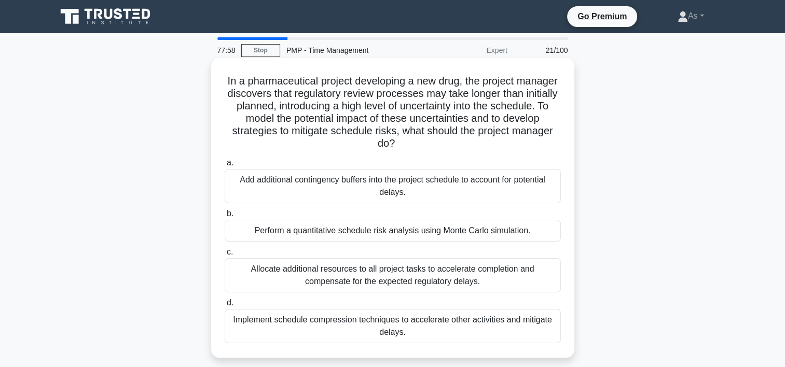
click at [547, 233] on div "Perform a quantitative schedule risk analysis using Monte Carlo simulation." at bounding box center [393, 231] width 336 height 22
click at [225, 217] on input "b. Perform a quantitative schedule risk analysis using Monte Carlo simulation." at bounding box center [225, 214] width 0 height 7
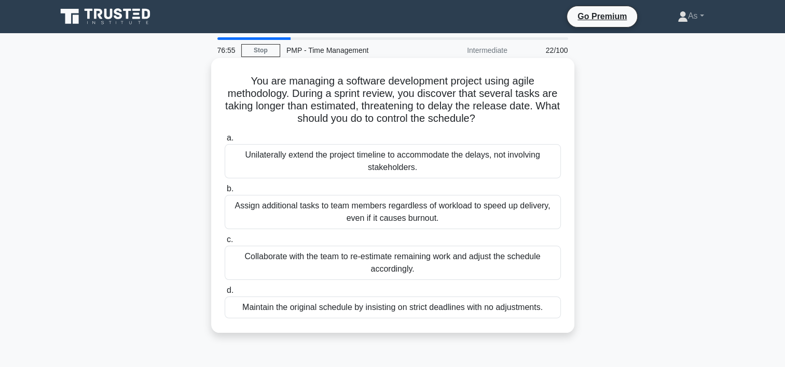
click at [551, 265] on div "Collaborate with the team to re-estimate remaining work and adjust the schedule…" at bounding box center [393, 263] width 336 height 34
click at [225, 243] on input "c. Collaborate with the team to re-estimate remaining work and adjust the sched…" at bounding box center [225, 240] width 0 height 7
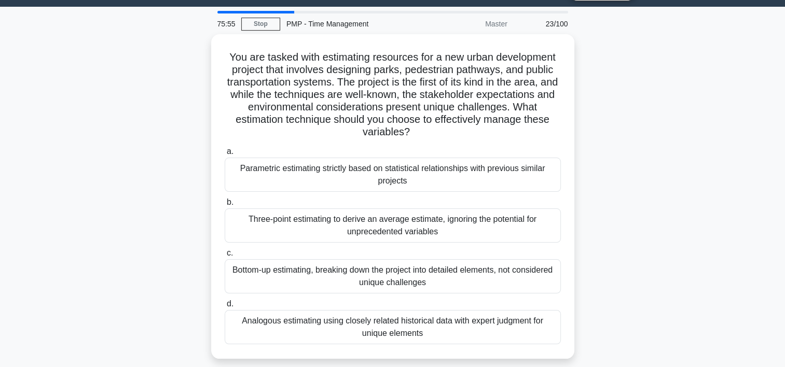
scroll to position [27, 0]
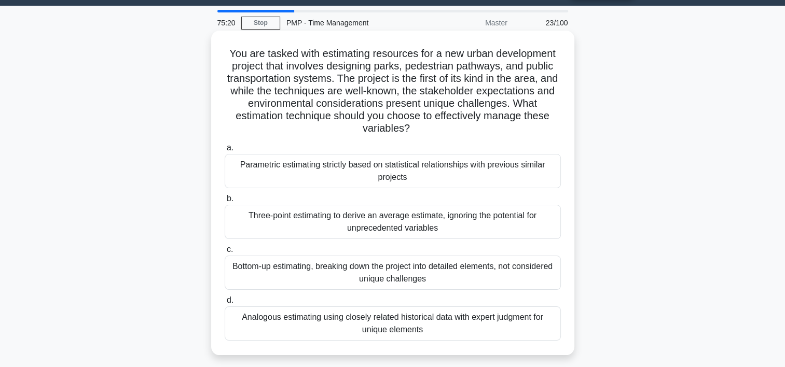
click at [410, 328] on div "Analogous estimating using closely related historical data with expert judgment…" at bounding box center [393, 324] width 336 height 34
click at [225, 304] on input "d. Analogous estimating using closely related historical data with expert judgm…" at bounding box center [225, 300] width 0 height 7
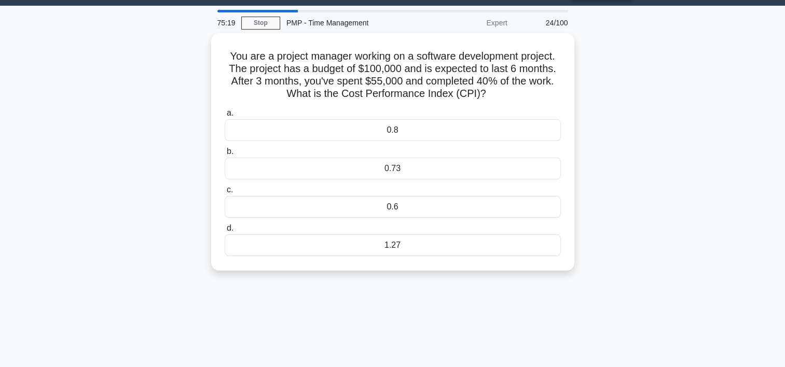
scroll to position [0, 0]
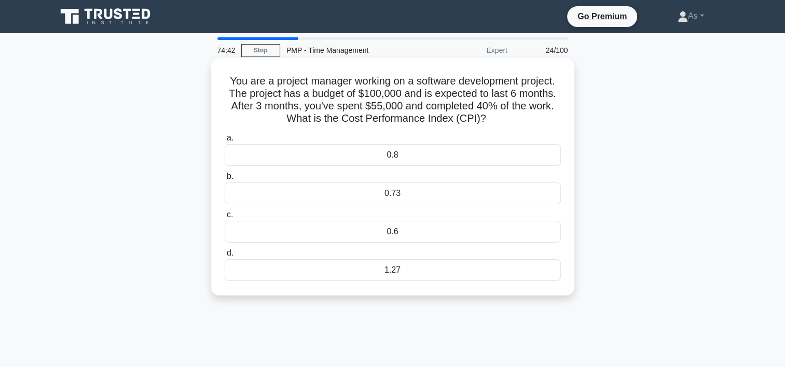
click at [480, 195] on div "0.73" at bounding box center [393, 194] width 336 height 22
click at [225, 180] on input "b. 0.73" at bounding box center [225, 176] width 0 height 7
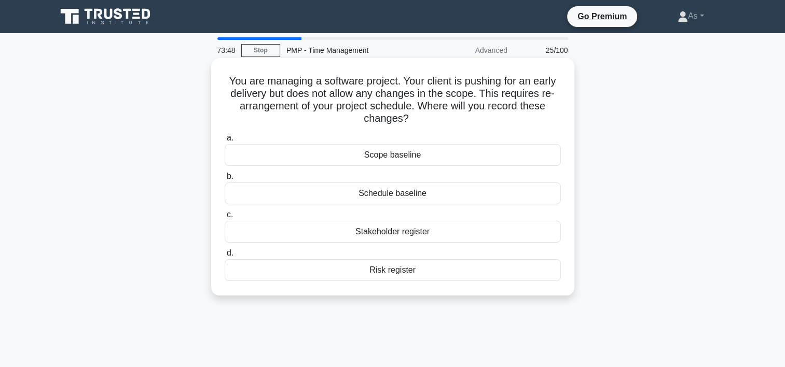
click at [484, 187] on div "Schedule baseline" at bounding box center [393, 194] width 336 height 22
click at [225, 180] on input "b. Schedule baseline" at bounding box center [225, 176] width 0 height 7
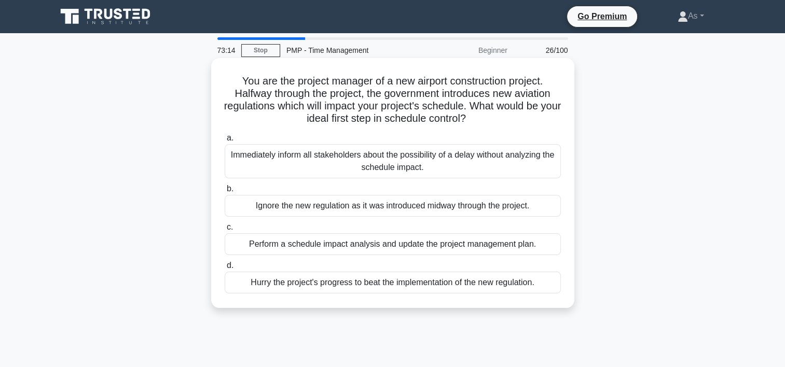
click at [499, 242] on div "Perform a schedule impact analysis and update the project management plan." at bounding box center [393, 244] width 336 height 22
click at [225, 231] on input "c. Perform a schedule impact analysis and update the project management plan." at bounding box center [225, 227] width 0 height 7
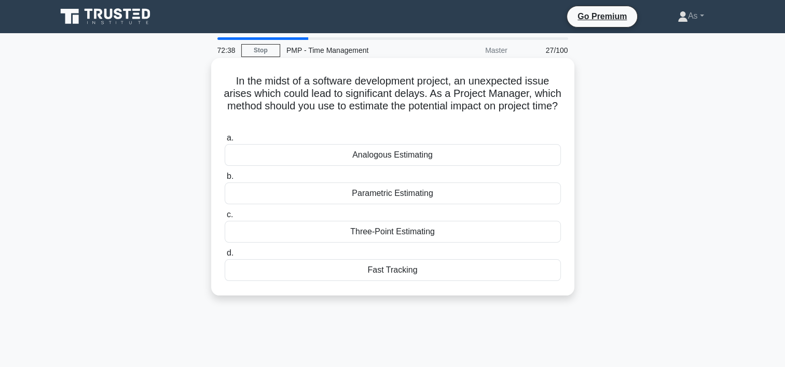
click at [481, 194] on div "Parametric Estimating" at bounding box center [393, 194] width 336 height 22
click at [225, 180] on input "b. Parametric Estimating" at bounding box center [225, 176] width 0 height 7
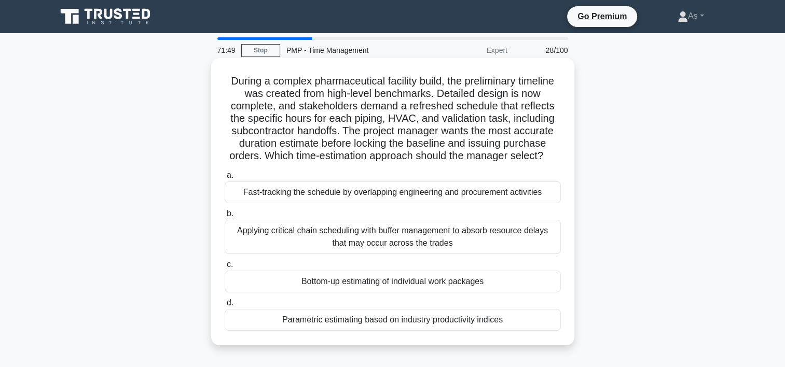
click at [479, 282] on div "Bottom-up estimating of individual work packages" at bounding box center [393, 282] width 336 height 22
click at [225, 268] on input "c. Bottom-up estimating of individual work packages" at bounding box center [225, 264] width 0 height 7
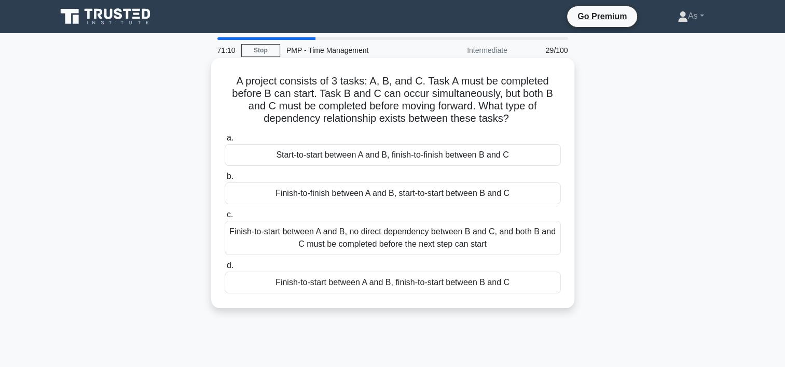
click at [533, 242] on div "Finish-to-start between A and B, no direct dependency between B and C, and both…" at bounding box center [393, 238] width 336 height 34
click at [225, 218] on input "c. Finish-to-start between A and B, no direct dependency between B and C, and b…" at bounding box center [225, 215] width 0 height 7
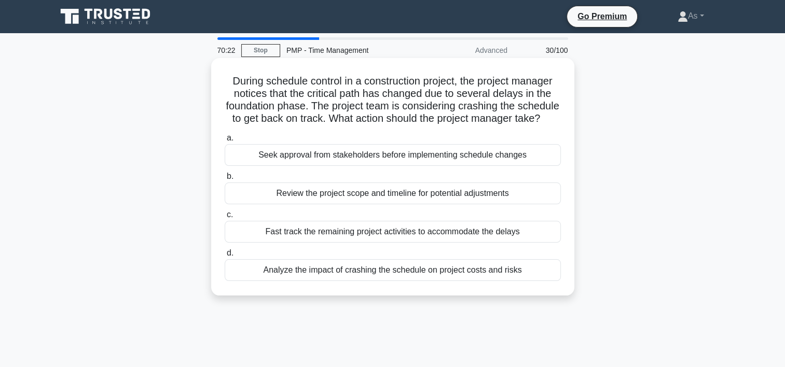
click at [506, 278] on div "Analyze the impact of crashing the schedule on project costs and risks" at bounding box center [393, 270] width 336 height 22
click at [225, 257] on input "d. Analyze the impact of crashing the schedule on project costs and risks" at bounding box center [225, 253] width 0 height 7
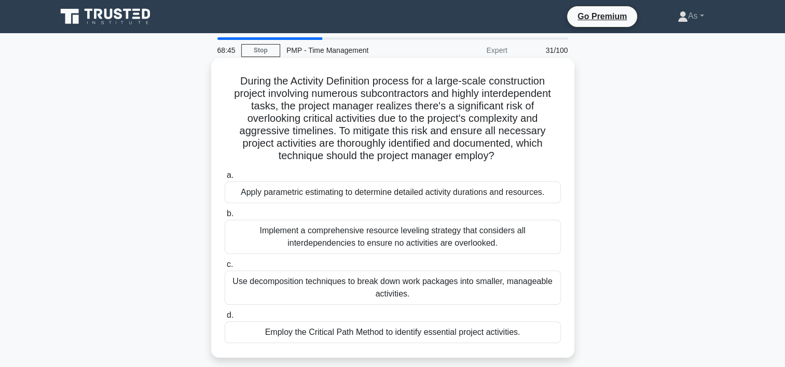
click at [516, 337] on div "Employ the Critical Path Method to identify essential project activities." at bounding box center [393, 333] width 336 height 22
click at [225, 319] on input "d. Employ the Critical Path Method to identify essential project activities." at bounding box center [225, 315] width 0 height 7
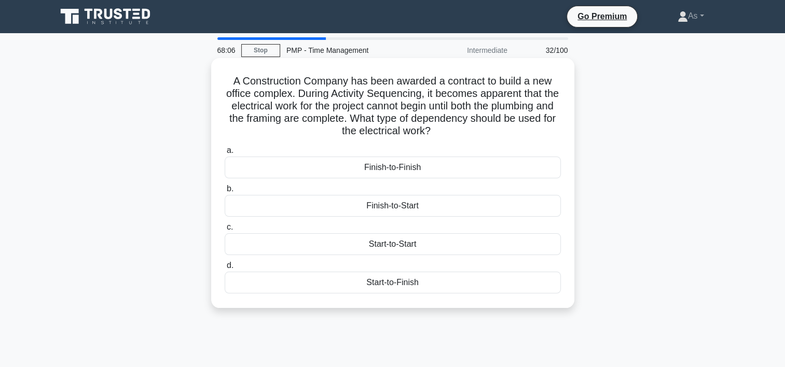
click at [536, 200] on div "Finish-to-Start" at bounding box center [393, 206] width 336 height 22
click at [225, 192] on input "b. Finish-to-Start" at bounding box center [225, 189] width 0 height 7
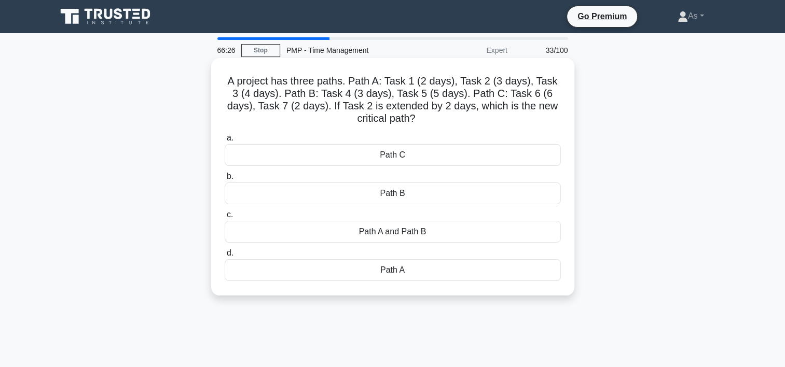
click at [403, 272] on div "Path A" at bounding box center [393, 270] width 336 height 22
click at [225, 257] on input "d. Path A" at bounding box center [225, 253] width 0 height 7
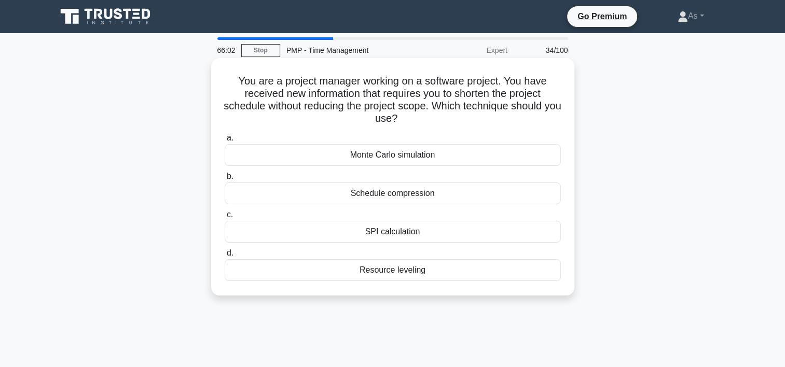
click at [502, 195] on div "Schedule compression" at bounding box center [393, 194] width 336 height 22
click at [225, 180] on input "b. Schedule compression" at bounding box center [225, 176] width 0 height 7
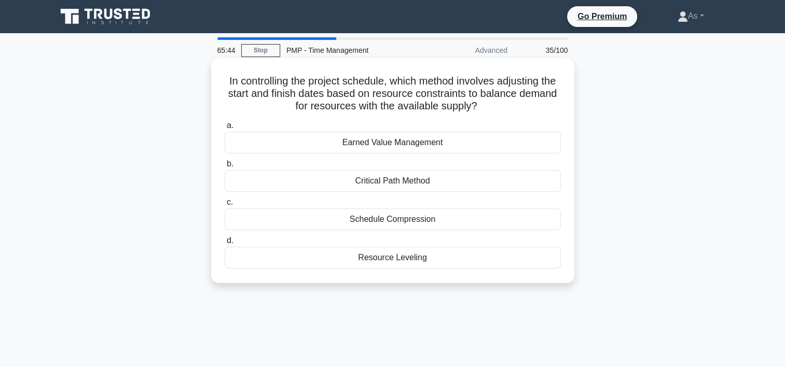
click at [468, 259] on div "Resource Leveling" at bounding box center [393, 258] width 336 height 22
click at [225, 244] on input "d. Resource Leveling" at bounding box center [225, 241] width 0 height 7
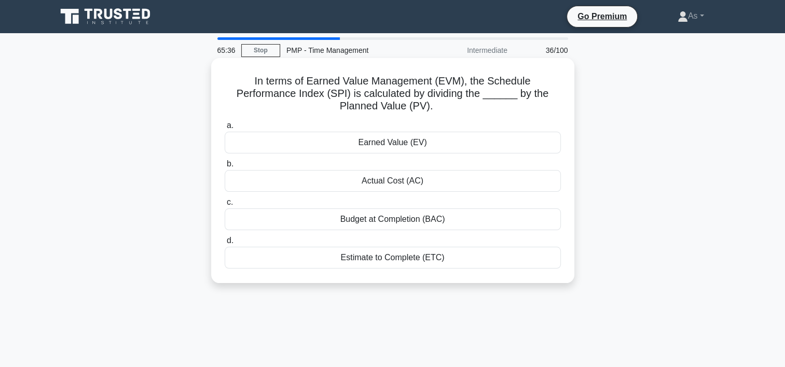
click at [464, 140] on div "Earned Value (EV)" at bounding box center [393, 143] width 336 height 22
click at [225, 129] on input "a. Earned Value (EV)" at bounding box center [225, 125] width 0 height 7
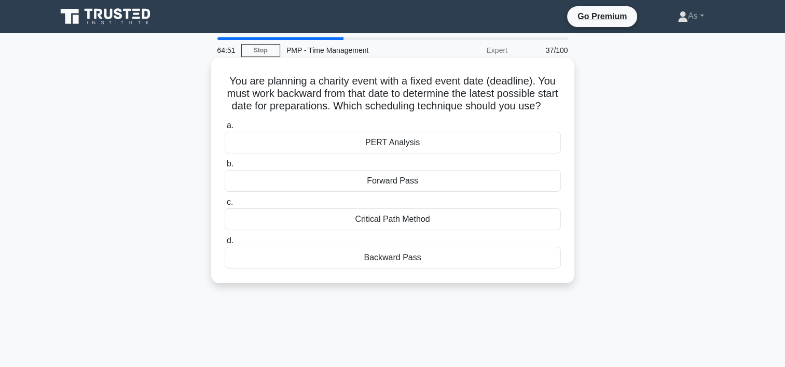
click at [453, 268] on div "Backward Pass" at bounding box center [393, 258] width 336 height 22
click at [225, 244] on input "d. Backward Pass" at bounding box center [225, 241] width 0 height 7
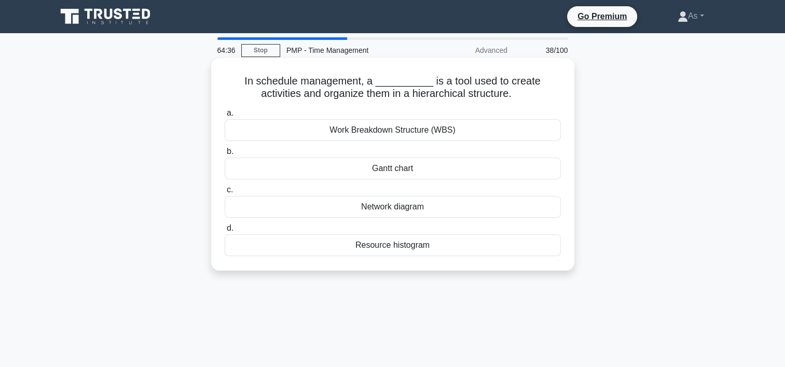
click at [512, 125] on div "Work Breakdown Structure (WBS)" at bounding box center [393, 130] width 336 height 22
click at [225, 117] on input "a. Work Breakdown Structure (WBS)" at bounding box center [225, 113] width 0 height 7
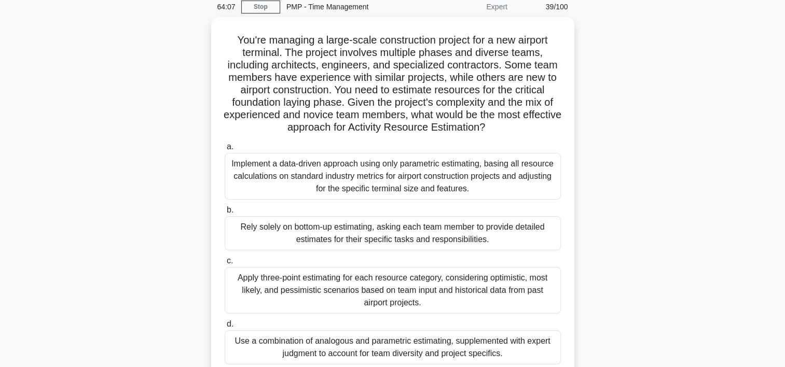
scroll to position [52, 0]
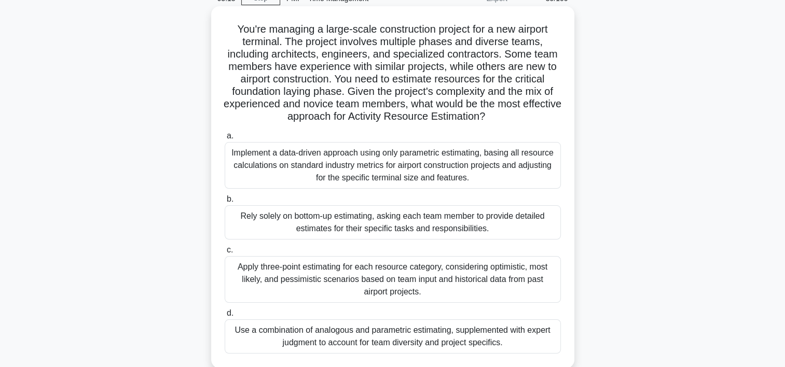
click at [516, 281] on div "Apply three-point estimating for each resource category, considering optimistic…" at bounding box center [393, 279] width 336 height 47
click at [225, 254] on input "c. Apply three-point estimating for each resource category, considering optimis…" at bounding box center [225, 250] width 0 height 7
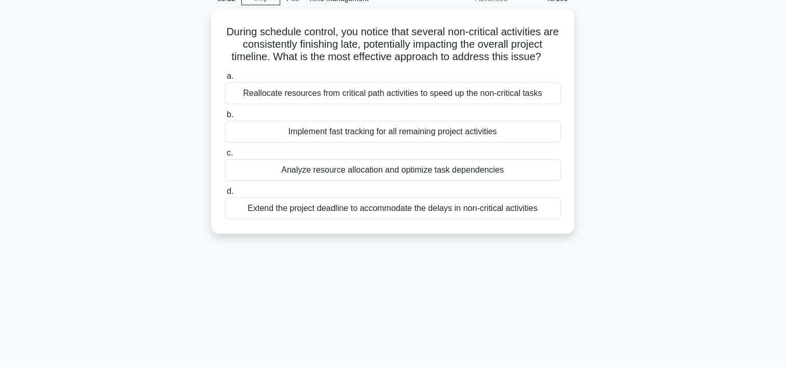
scroll to position [0, 0]
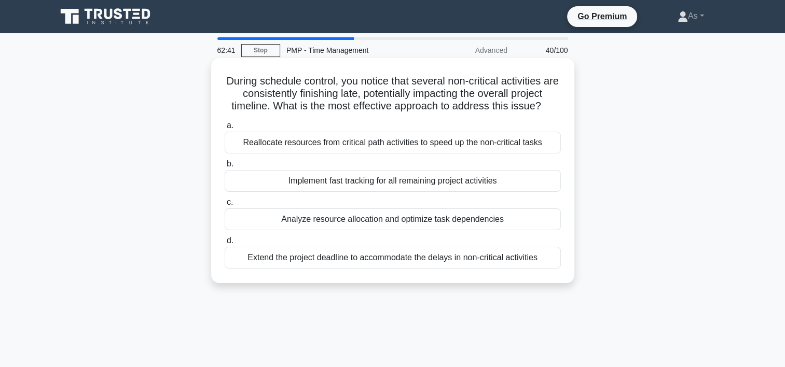
click at [498, 183] on div "Implement fast tracking for all remaining project activities" at bounding box center [393, 181] width 336 height 22
click at [225, 168] on input "b. Implement fast tracking for all remaining project activities" at bounding box center [225, 164] width 0 height 7
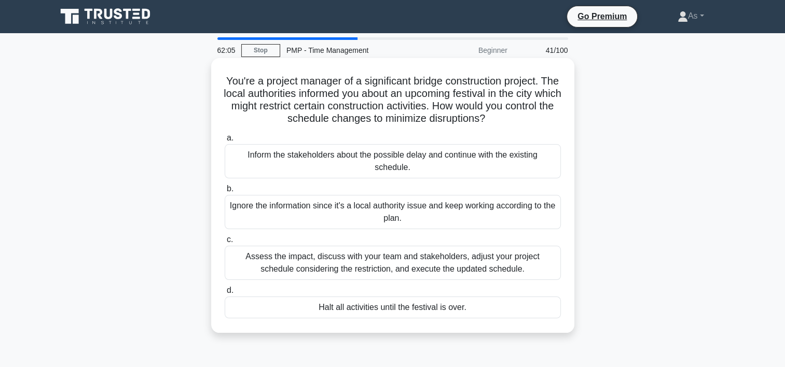
click at [533, 264] on div "Assess the impact, discuss with your team and stakeholders, adjust your project…" at bounding box center [393, 263] width 336 height 34
click at [225, 243] on input "c. Assess the impact, discuss with your team and stakeholders, adjust your proj…" at bounding box center [225, 240] width 0 height 7
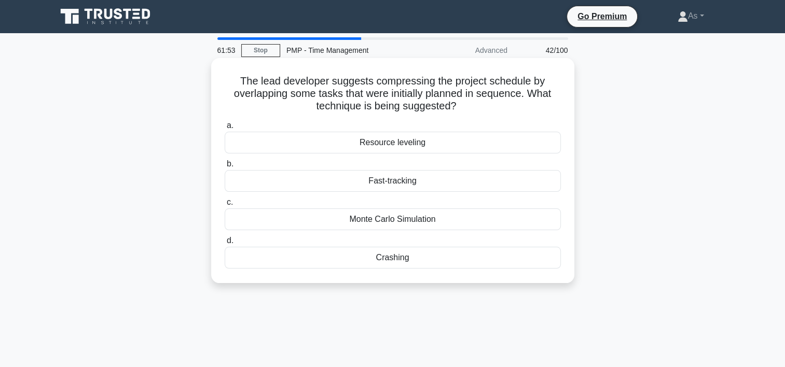
click at [427, 180] on div "Fast-tracking" at bounding box center [393, 181] width 336 height 22
click at [225, 168] on input "b. Fast-tracking" at bounding box center [225, 164] width 0 height 7
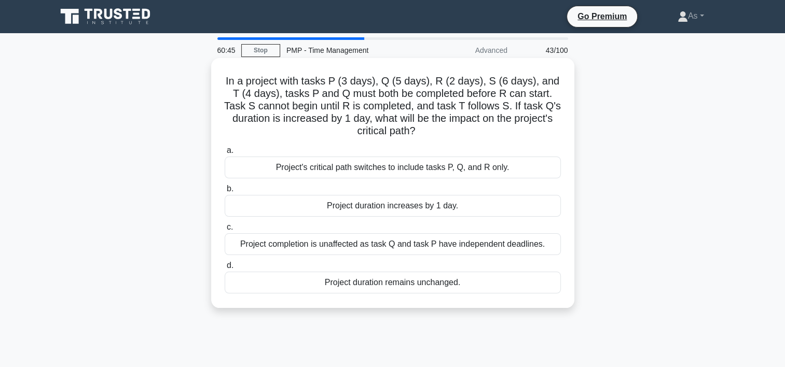
click at [501, 210] on div "Project duration increases by 1 day." at bounding box center [393, 206] width 336 height 22
click at [225, 192] on input "b. Project duration increases by 1 day." at bounding box center [225, 189] width 0 height 7
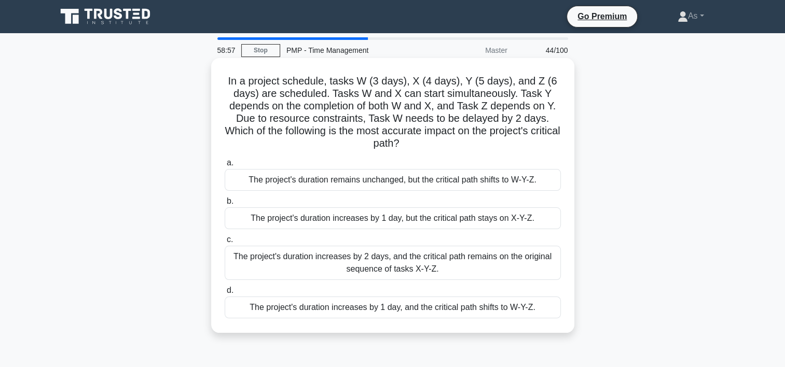
click at [504, 304] on div "The project's duration increases by 1 day, and the critical path shifts to W-Y-…" at bounding box center [393, 308] width 336 height 22
click at [225, 294] on input "d. The project's duration increases by 1 day, and the critical path shifts to W…" at bounding box center [225, 290] width 0 height 7
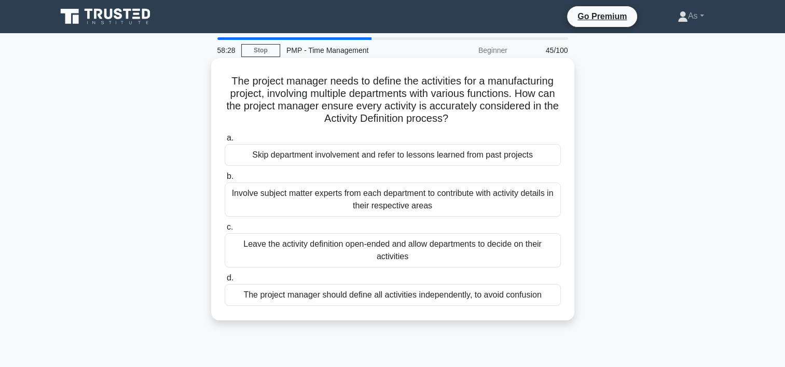
click at [514, 205] on div "Involve subject matter experts from each department to contribute with activity…" at bounding box center [393, 200] width 336 height 34
click at [225, 180] on input "b. Involve subject matter experts from each department to contribute with activ…" at bounding box center [225, 176] width 0 height 7
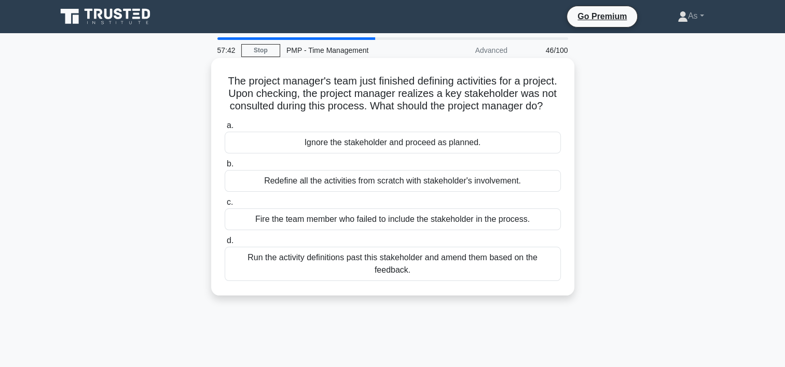
click at [539, 277] on div "Run the activity definitions past this stakeholder and amend them based on the …" at bounding box center [393, 264] width 336 height 34
click at [225, 244] on input "d. Run the activity definitions past this stakeholder and amend them based on t…" at bounding box center [225, 241] width 0 height 7
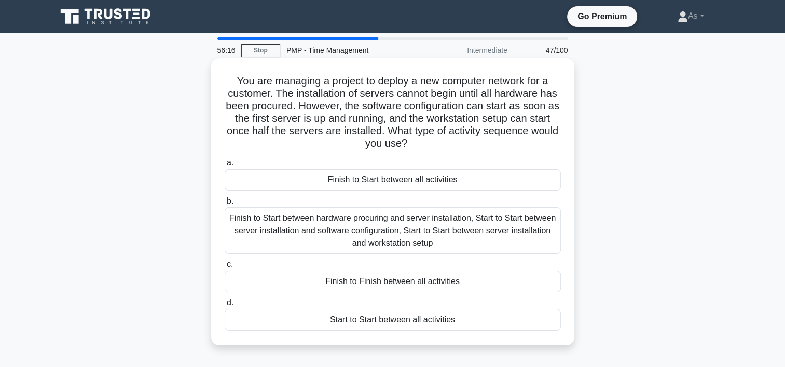
click at [467, 232] on div "Finish to Start between hardware procuring and server installation, Start to St…" at bounding box center [393, 231] width 336 height 47
click at [225, 205] on input "b. Finish to Start between hardware procuring and server installation, Start to…" at bounding box center [225, 201] width 0 height 7
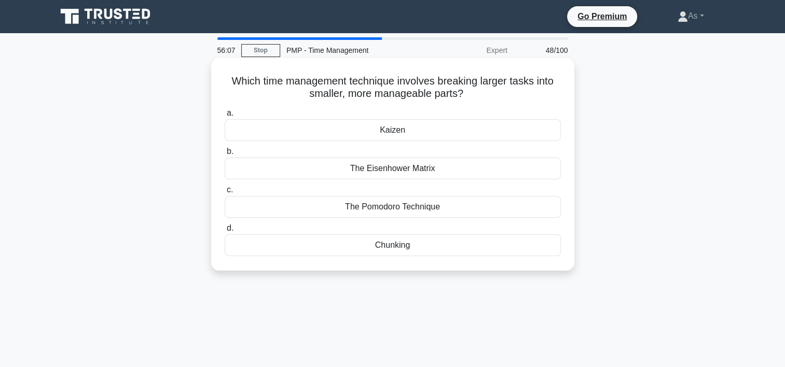
click at [461, 249] on div "Chunking" at bounding box center [393, 245] width 336 height 22
click at [225, 232] on input "d. Chunking" at bounding box center [225, 228] width 0 height 7
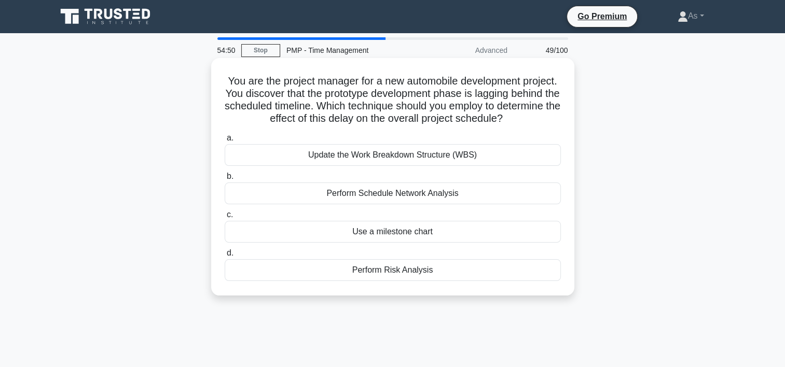
click at [471, 236] on div "Use a milestone chart" at bounding box center [393, 232] width 336 height 22
click at [225, 218] on input "c. Use a milestone chart" at bounding box center [225, 215] width 0 height 7
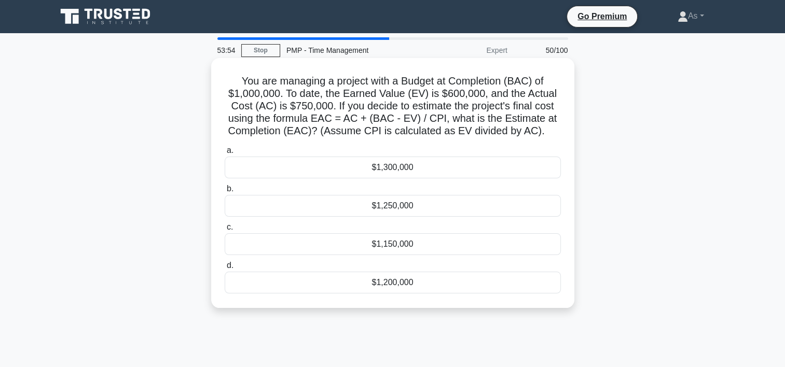
click at [533, 203] on div "$1,250,000" at bounding box center [393, 206] width 336 height 22
click at [225, 192] on input "b. $1,250,000" at bounding box center [225, 189] width 0 height 7
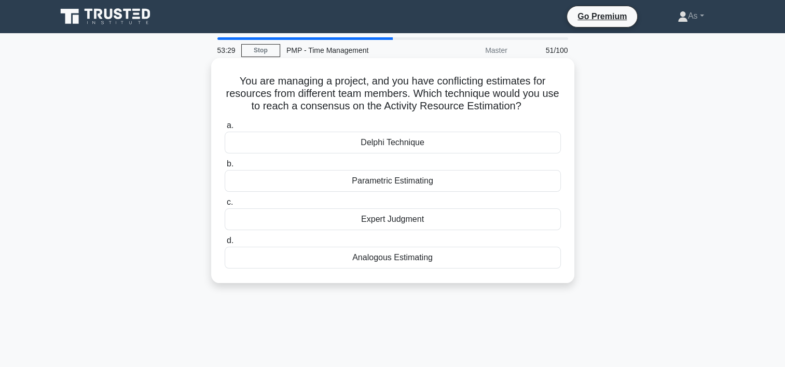
click at [500, 147] on div "Delphi Technique" at bounding box center [393, 143] width 336 height 22
click at [225, 129] on input "a. Delphi Technique" at bounding box center [225, 125] width 0 height 7
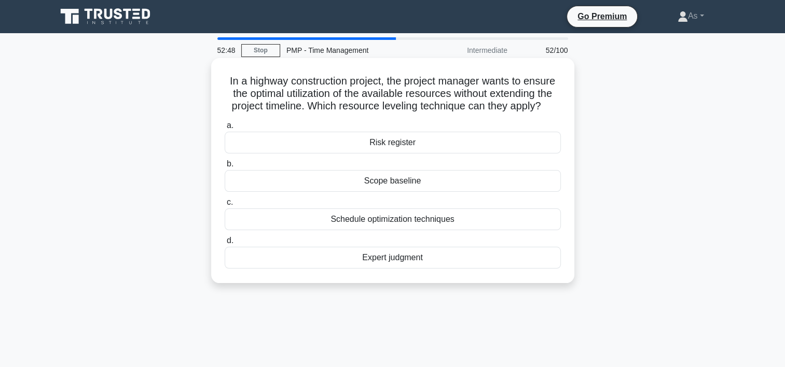
click at [510, 223] on div "Schedule optimization techniques" at bounding box center [393, 220] width 336 height 22
click at [225, 206] on input "c. Schedule optimization techniques" at bounding box center [225, 202] width 0 height 7
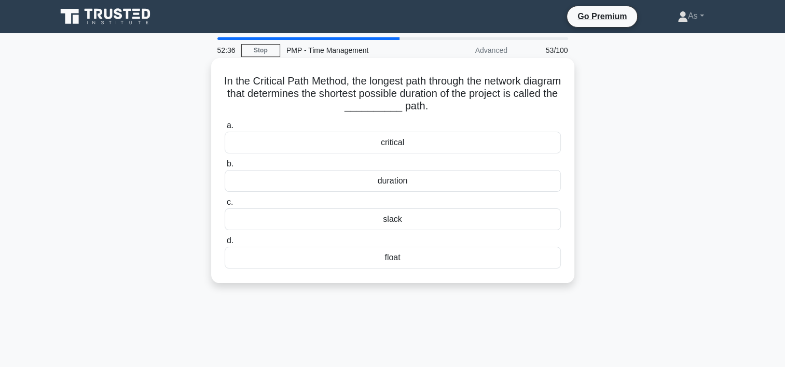
click at [502, 153] on div "critical" at bounding box center [393, 143] width 336 height 22
click at [225, 129] on input "a. critical" at bounding box center [225, 125] width 0 height 7
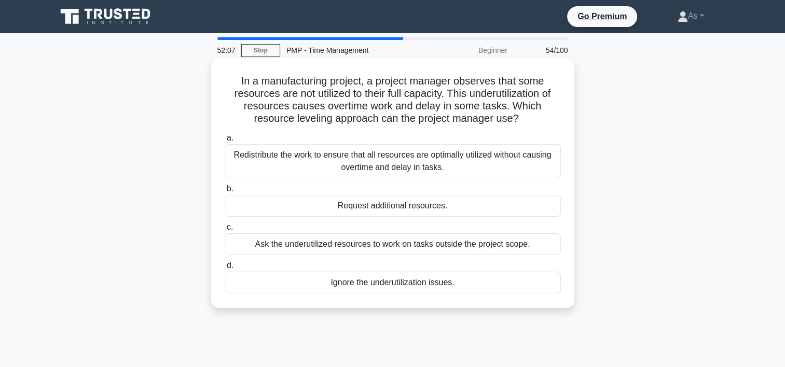
click at [516, 165] on div "Redistribute the work to ensure that all resources are optimally utilized witho…" at bounding box center [393, 161] width 336 height 34
click at [225, 142] on input "a. Redistribute the work to ensure that all resources are optimally utilized wi…" at bounding box center [225, 138] width 0 height 7
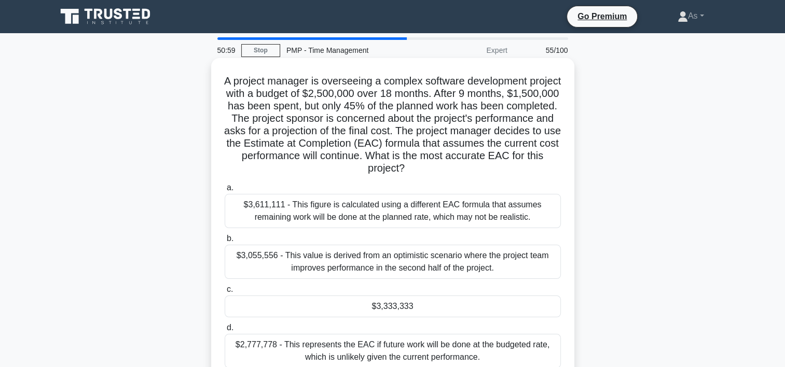
click at [448, 315] on div "$3,333,333" at bounding box center [393, 307] width 336 height 22
click at [225, 293] on input "c. $3,333,333" at bounding box center [225, 289] width 0 height 7
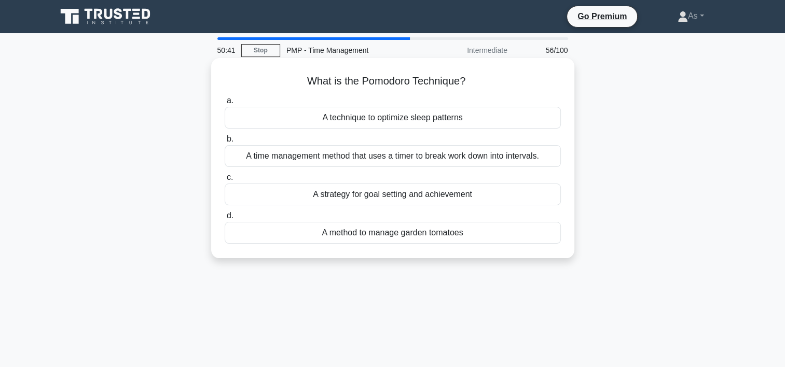
click at [504, 153] on div "A time management method that uses a timer to break work down into intervals." at bounding box center [393, 156] width 336 height 22
click at [225, 143] on input "b. A time management method that uses a timer to break work down into intervals." at bounding box center [225, 139] width 0 height 7
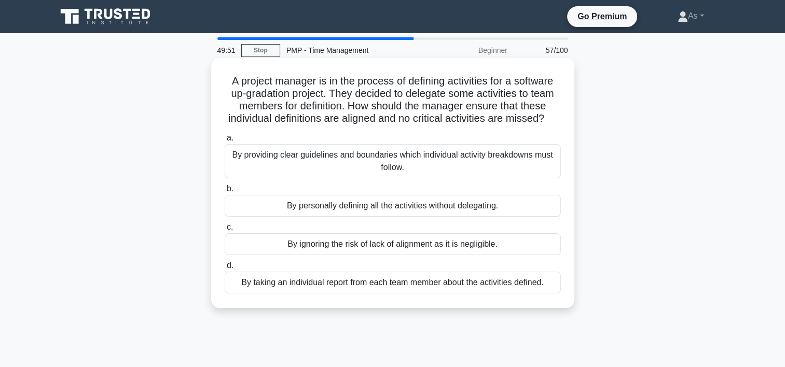
click at [550, 178] on div "By providing clear guidelines and boundaries which individual activity breakdow…" at bounding box center [393, 161] width 336 height 34
click at [225, 142] on input "a. By providing clear guidelines and boundaries which individual activity break…" at bounding box center [225, 138] width 0 height 7
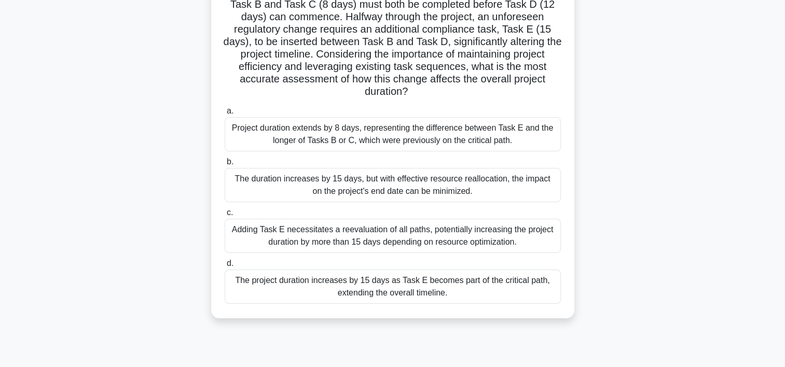
scroll to position [107, 0]
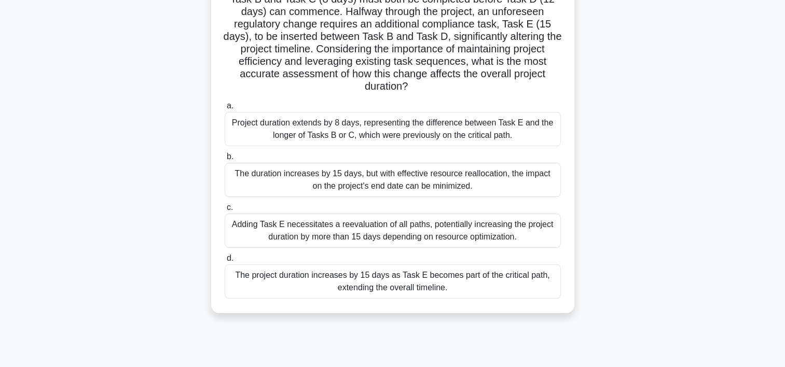
click at [526, 281] on div "The project duration increases by 15 days as Task E becomes part of the critica…" at bounding box center [393, 282] width 336 height 34
click at [225, 262] on input "d. The project duration increases by 15 days as Task E becomes part of the crit…" at bounding box center [225, 258] width 0 height 7
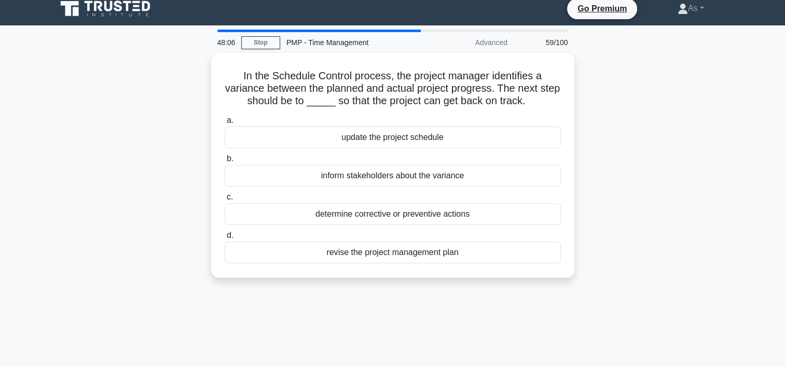
scroll to position [0, 0]
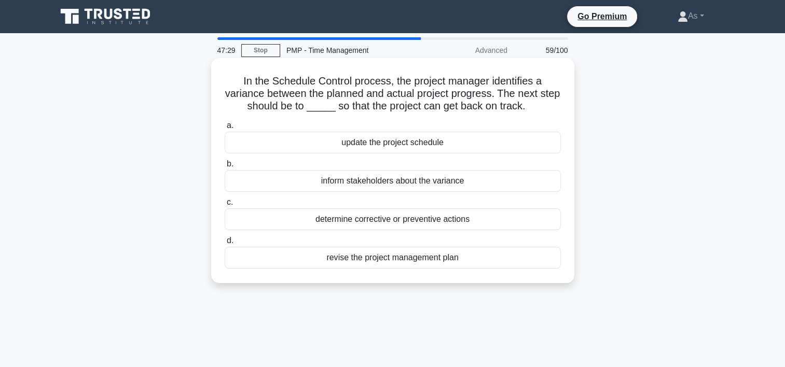
click at [459, 222] on div "determine corrective or preventive actions" at bounding box center [393, 220] width 336 height 22
click at [225, 206] on input "c. determine corrective or preventive actions" at bounding box center [225, 202] width 0 height 7
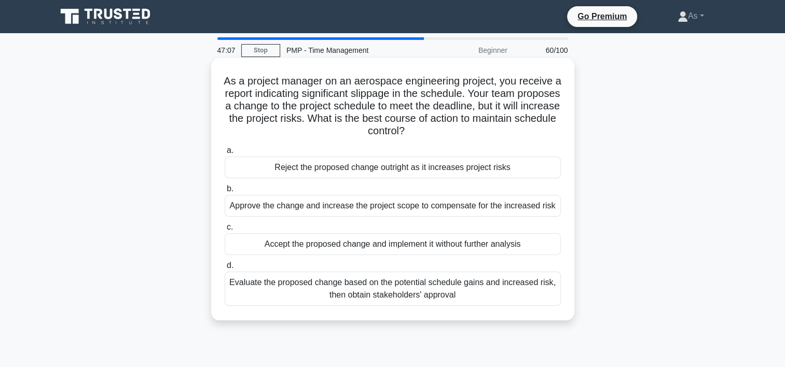
click at [510, 296] on div "Evaluate the proposed change based on the potential schedule gains and increase…" at bounding box center [393, 289] width 336 height 34
click at [225, 269] on input "d. Evaluate the proposed change based on the potential schedule gains and incre…" at bounding box center [225, 266] width 0 height 7
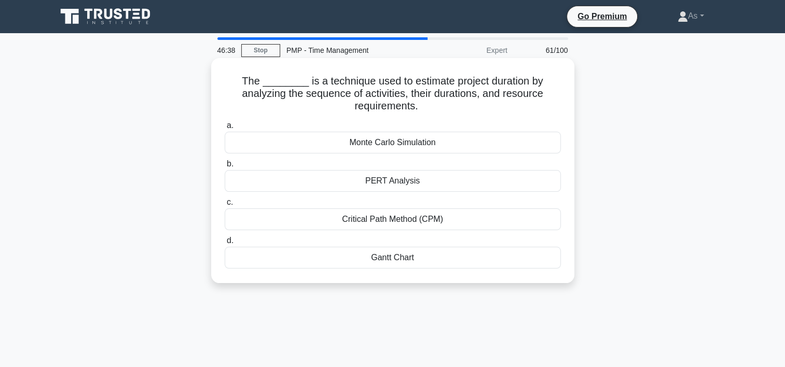
click at [529, 218] on div "Critical Path Method (CPM)" at bounding box center [393, 220] width 336 height 22
click at [225, 206] on input "c. Critical Path Method (CPM)" at bounding box center [225, 202] width 0 height 7
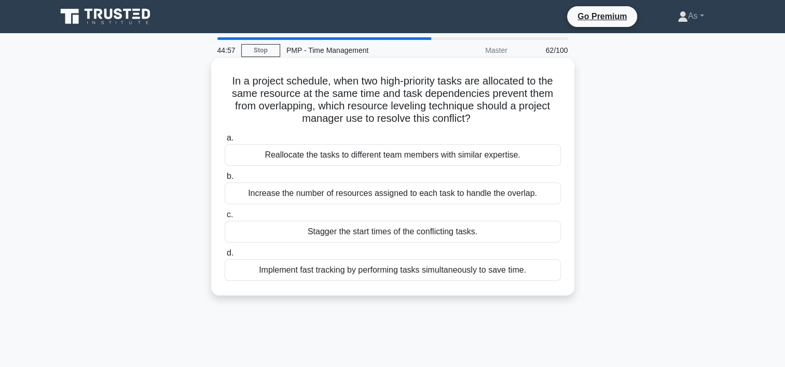
click at [489, 156] on div "Reallocate the tasks to different team members with similar expertise." at bounding box center [393, 155] width 336 height 22
click at [225, 142] on input "a. Reallocate the tasks to different team members with similar expertise." at bounding box center [225, 138] width 0 height 7
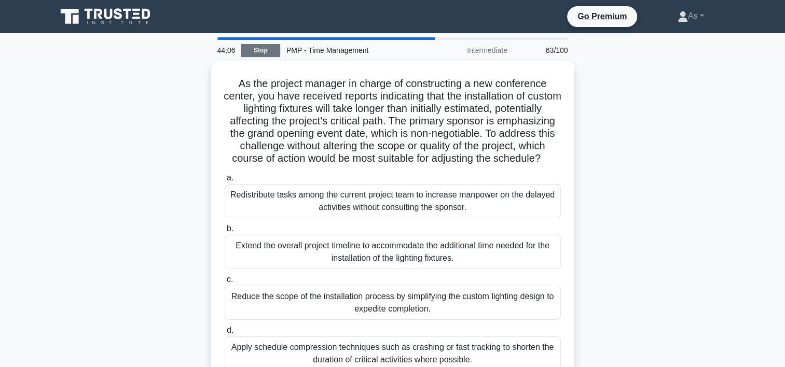
click at [263, 47] on link "Stop" at bounding box center [260, 50] width 39 height 13
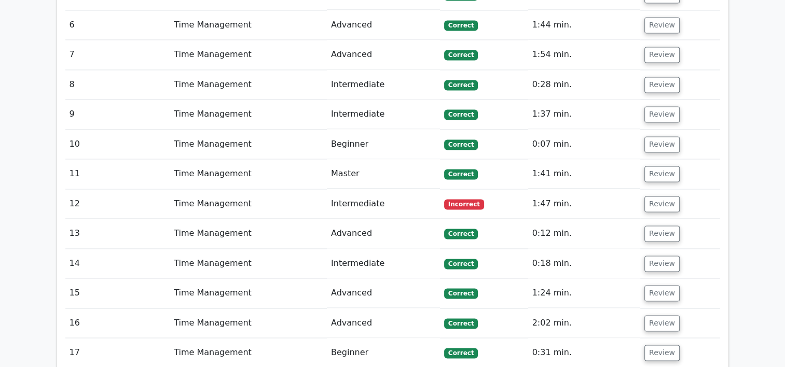
scroll to position [1562, 0]
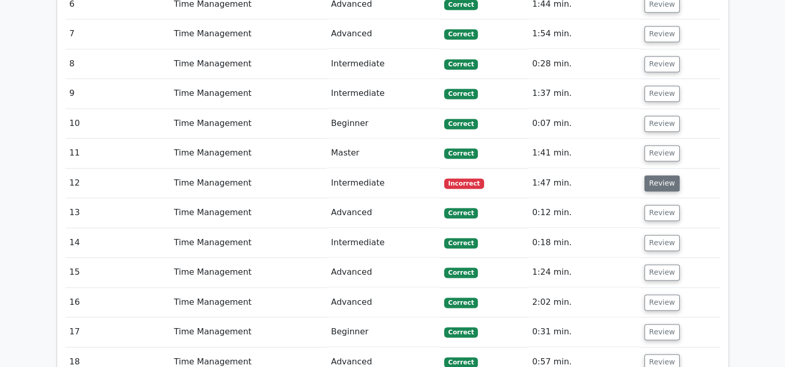
click at [655, 175] on button "Review" at bounding box center [661, 183] width 35 height 16
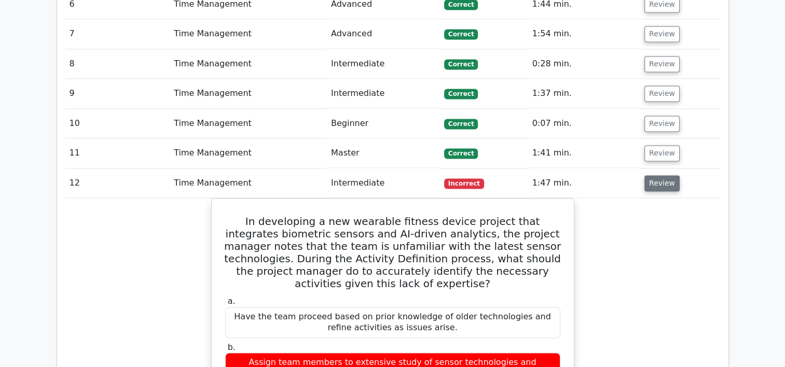
click at [655, 175] on button "Review" at bounding box center [661, 183] width 35 height 16
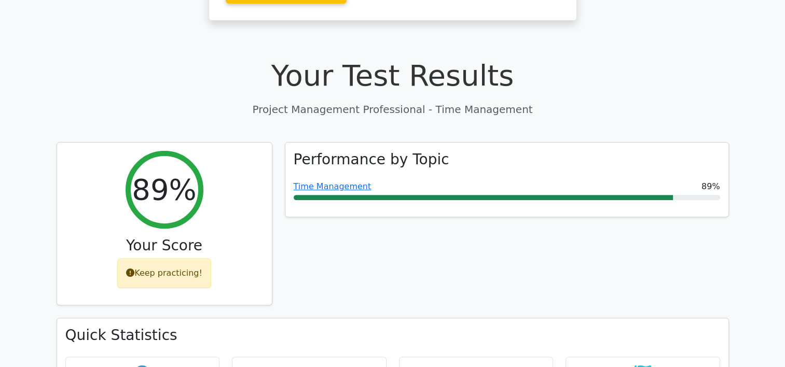
scroll to position [0, 0]
